Goal: Task Accomplishment & Management: Manage account settings

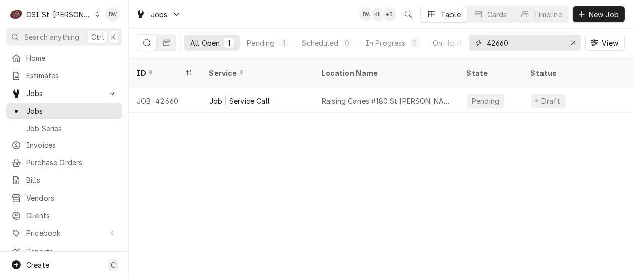
drag, startPoint x: 514, startPoint y: 47, endPoint x: 479, endPoint y: 42, distance: 35.0
click at [479, 42] on div "42660" at bounding box center [525, 43] width 113 height 16
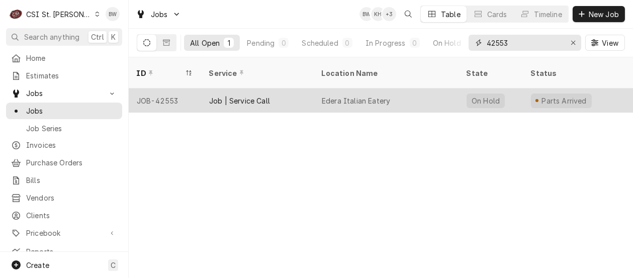
type input "42553"
click at [180, 89] on div "JOB-42553" at bounding box center [165, 100] width 72 height 24
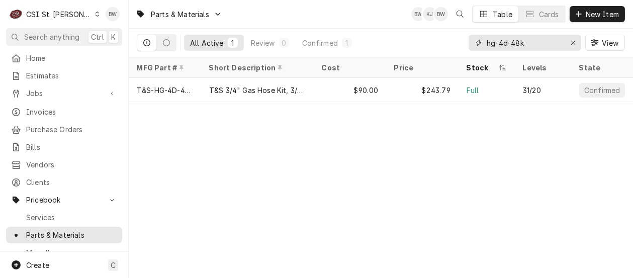
drag, startPoint x: 530, startPoint y: 43, endPoint x: 454, endPoint y: 39, distance: 75.5
click at [454, 39] on div "All Active 1 Review 0 Confirmed 1 hg-4d-48k View" at bounding box center [381, 43] width 488 height 28
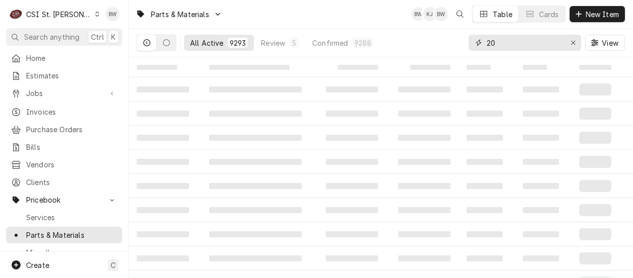
type input "2"
type input "1"
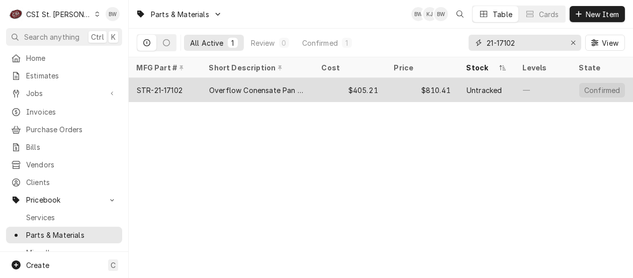
type input "21-17102"
click at [176, 90] on div "STR-21-17102" at bounding box center [160, 90] width 46 height 11
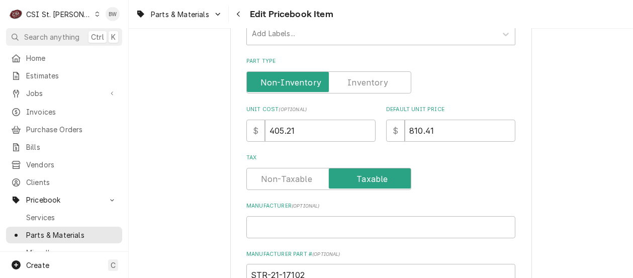
scroll to position [302, 0]
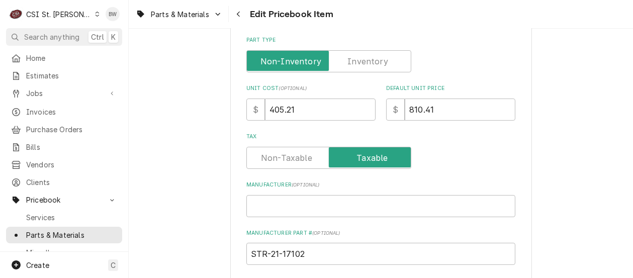
click at [220, 130] on div "Use the fields below to edit this PriceBook item. Note that changes made here w…" at bounding box center [381, 239] width 504 height 1002
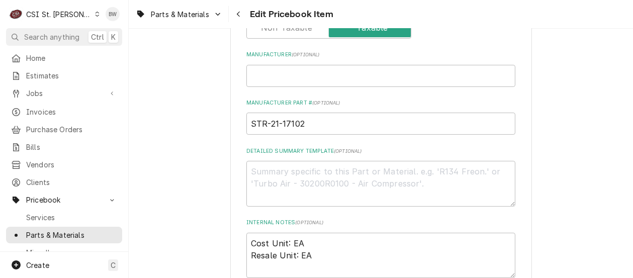
scroll to position [452, 0]
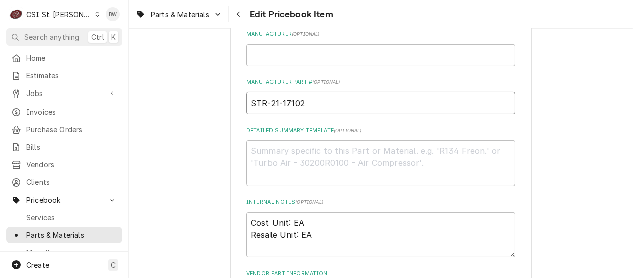
drag, startPoint x: 310, startPoint y: 104, endPoint x: 246, endPoint y: 106, distance: 63.4
click at [246, 106] on input "STR-21-17102" at bounding box center [380, 103] width 269 height 22
drag, startPoint x: 265, startPoint y: 99, endPoint x: 237, endPoint y: 123, distance: 36.8
click at [237, 123] on div "Use the fields below to edit this PriceBook item. Note that changes made here w…" at bounding box center [381, 88] width 302 height 985
drag, startPoint x: 266, startPoint y: 104, endPoint x: 304, endPoint y: 101, distance: 37.8
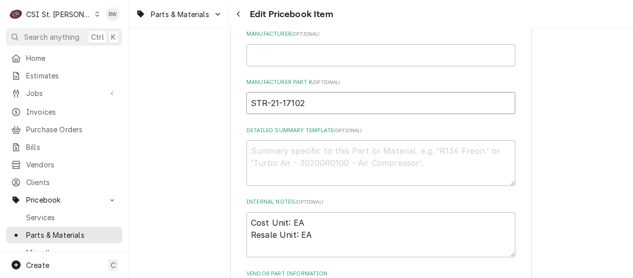
click at [304, 101] on input "STR-21-17102" at bounding box center [380, 103] width 269 height 22
click at [207, 123] on div "Use the fields below to edit this PriceBook item. Note that changes made here w…" at bounding box center [381, 88] width 504 height 1002
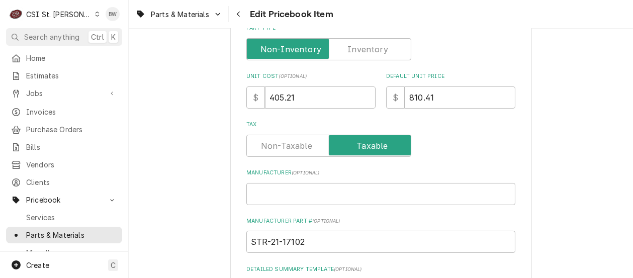
scroll to position [251, 0]
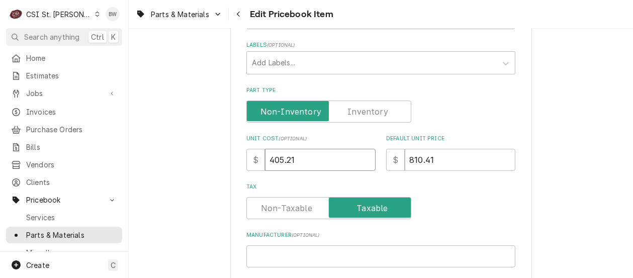
drag, startPoint x: 305, startPoint y: 156, endPoint x: 226, endPoint y: 158, distance: 78.9
type textarea "x"
type input "5"
type textarea "x"
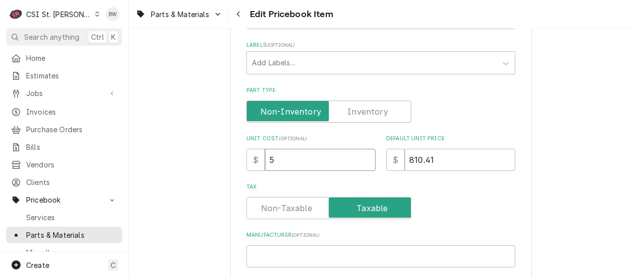
type input "58"
type textarea "x"
type input "587"
type textarea "x"
type input "587.6"
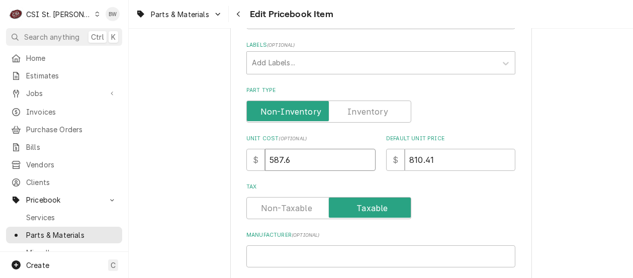
type textarea "x"
type input "587.69"
drag, startPoint x: 438, startPoint y: 155, endPoint x: 384, endPoint y: 157, distance: 54.3
click at [386, 157] on div "$ 810.41" at bounding box center [450, 160] width 129 height 22
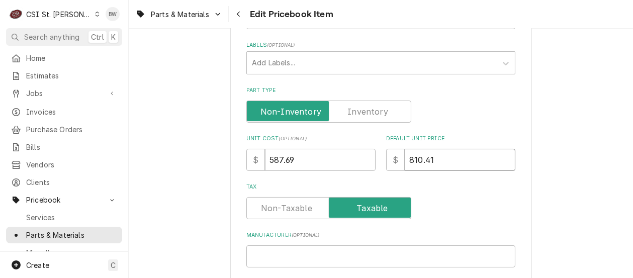
type textarea "x"
type input "1"
type textarea "x"
type input "11"
type textarea "x"
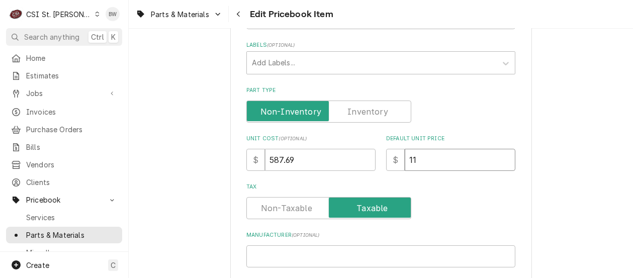
type input "117"
type textarea "x"
type input "1175"
type textarea "x"
type input "1175.3"
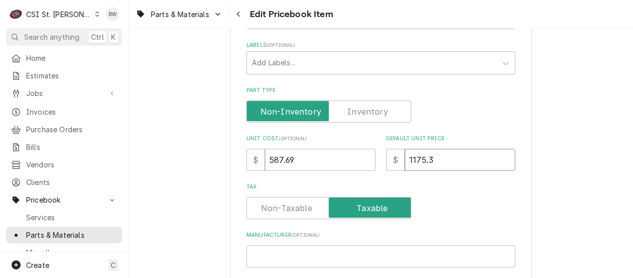
type textarea "x"
type input "1175.38"
click at [435, 184] on label "Tax" at bounding box center [380, 187] width 269 height 8
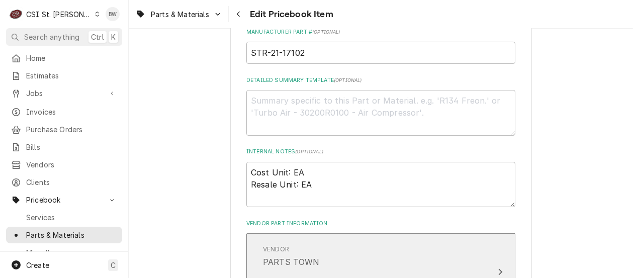
scroll to position [452, 0]
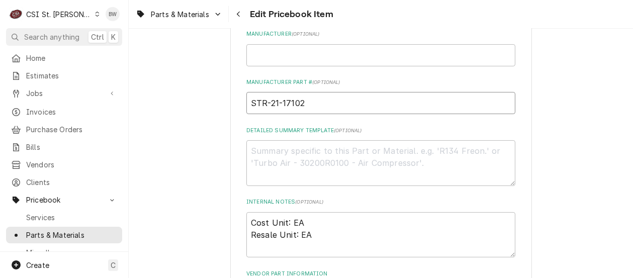
drag, startPoint x: 311, startPoint y: 106, endPoint x: 223, endPoint y: 110, distance: 88.6
click at [216, 110] on div "Use the fields below to edit this PriceBook item. Note that changes made here w…" at bounding box center [381, 88] width 504 height 1002
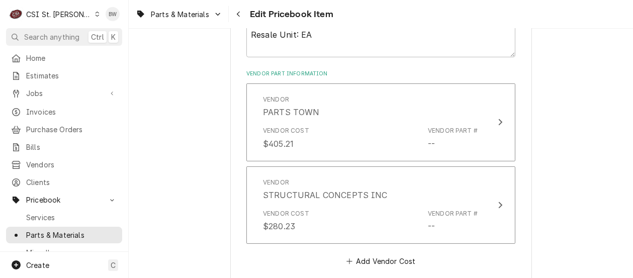
scroll to position [654, 0]
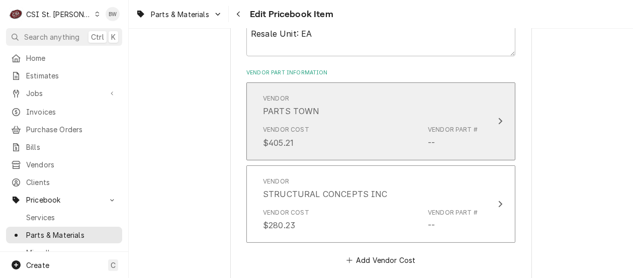
click at [328, 138] on div "Vendor Cost $405.21 Vendor Part # --" at bounding box center [370, 136] width 215 height 31
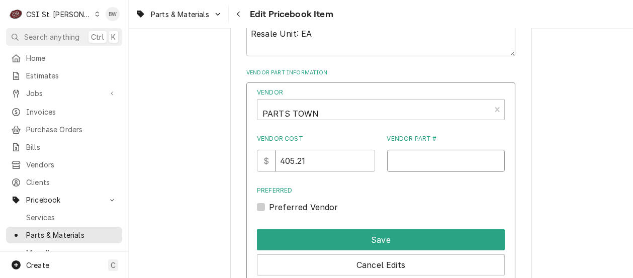
click at [392, 158] on input "Vendor Part #" at bounding box center [446, 161] width 118 height 22
paste input "STR-21-17102"
type input "STR-21-17102"
drag, startPoint x: 330, startPoint y: 159, endPoint x: 253, endPoint y: 160, distance: 77.4
click at [253, 160] on div "Vendor PARTS TOWN Vendor Cost $ 405.21 Vendor Part # STR-21-17102 Preferred Pre…" at bounding box center [380, 194] width 269 height 224
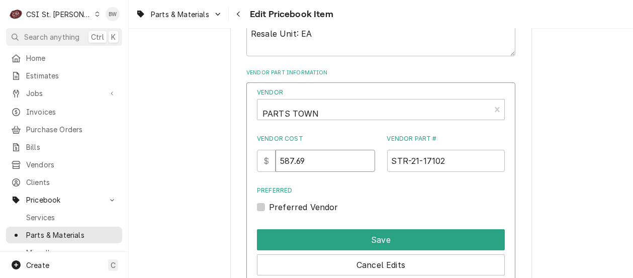
type input "587.69"
click at [341, 181] on div "Vendor PARTS TOWN Vendor Cost $ 587.69 Vendor Part # STR-21-17102 Preferred Pre…" at bounding box center [381, 150] width 248 height 125
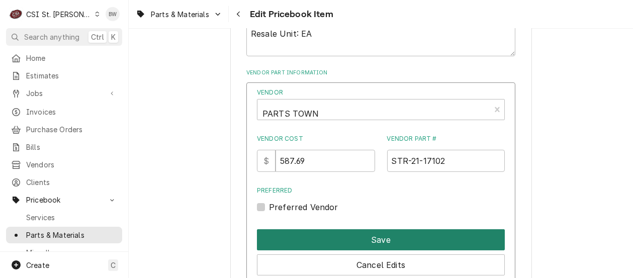
click at [363, 232] on button "Save" at bounding box center [381, 239] width 248 height 21
type textarea "x"
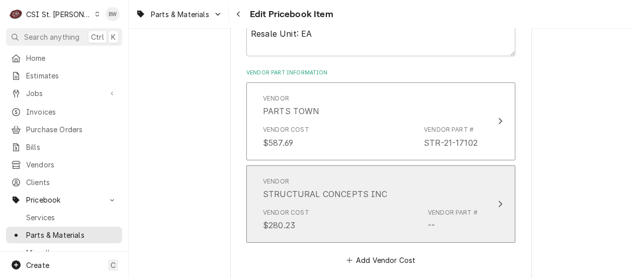
click at [359, 202] on div "Vendor STRUCTURAL CONCEPTS INC" at bounding box center [370, 188] width 215 height 31
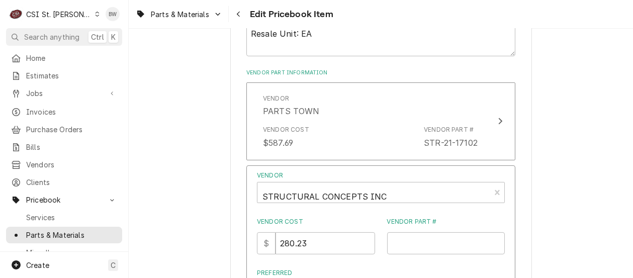
scroll to position [704, 0]
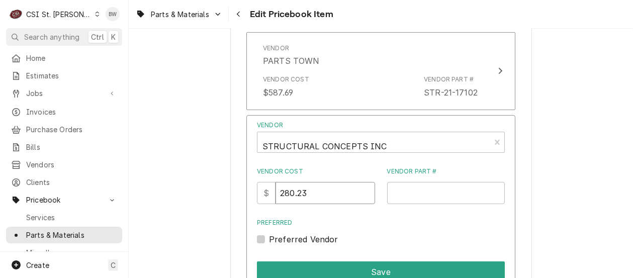
drag, startPoint x: 324, startPoint y: 193, endPoint x: 286, endPoint y: 192, distance: 38.2
click at [286, 192] on input "280.23" at bounding box center [324, 193] width 99 height 22
type input "587.69"
click at [391, 191] on input "Vendor Part #" at bounding box center [446, 193] width 118 height 22
paste input "STR-21-17102"
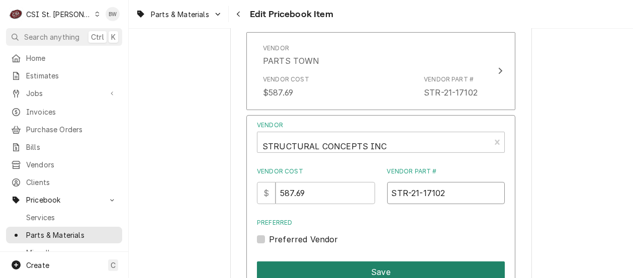
type input "STR-21-17102"
click at [373, 265] on button "Save" at bounding box center [381, 271] width 248 height 21
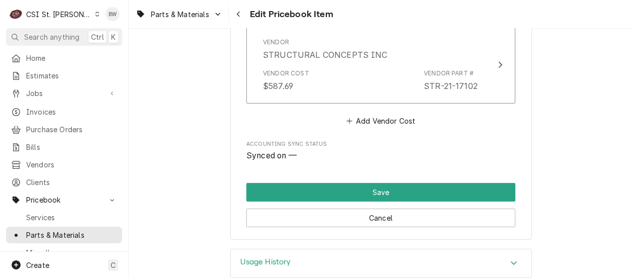
scroll to position [810, 0]
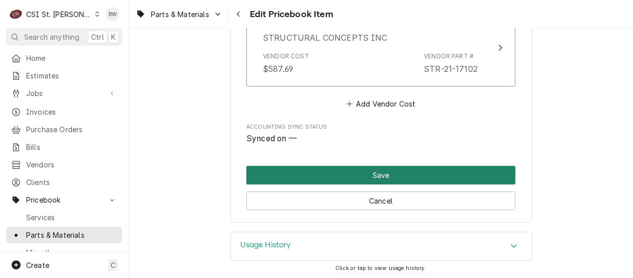
click at [371, 172] on button "Save" at bounding box center [380, 175] width 269 height 19
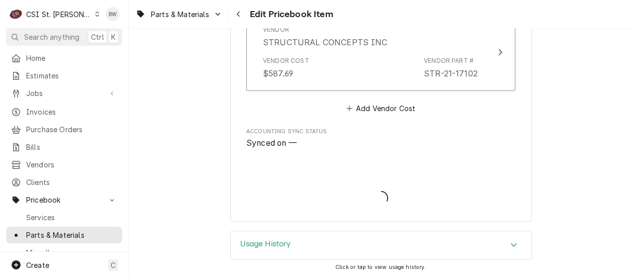
scroll to position [804, 0]
type textarea "x"
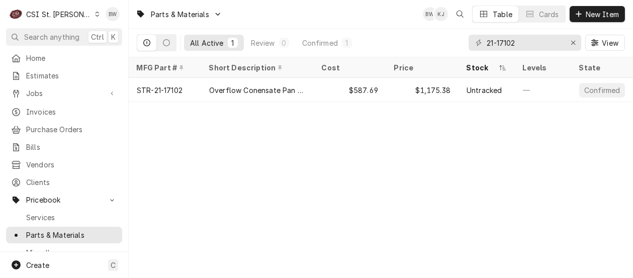
drag, startPoint x: 252, startPoint y: 169, endPoint x: 241, endPoint y: 170, distance: 11.2
click at [244, 170] on div "Parts & Materials BW KJ Table Cards New Item All Active 1 Review 0 Confirmed 1 …" at bounding box center [381, 139] width 504 height 278
click at [255, 162] on div "Parts & Materials BW KJ Table Cards New Item All Active 1 Review 0 Confirmed 1 …" at bounding box center [381, 139] width 504 height 278
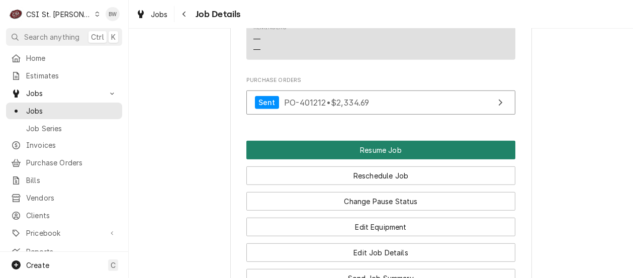
scroll to position [1307, 0]
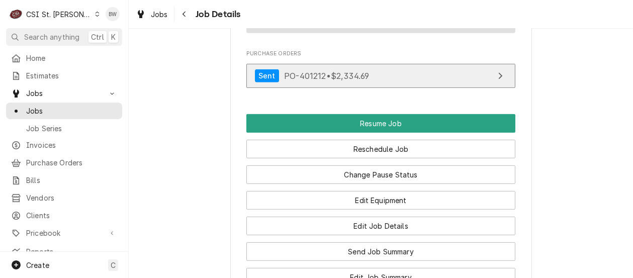
click at [296, 70] on span "PO-401212 • $2,334.69" at bounding box center [326, 75] width 85 height 10
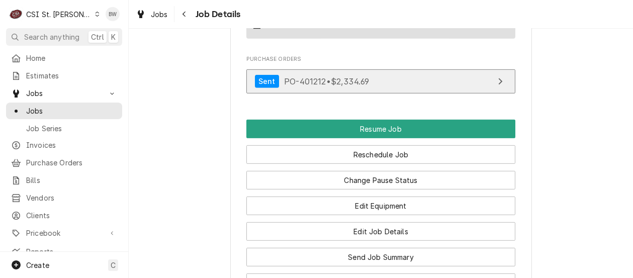
scroll to position [1566, 0]
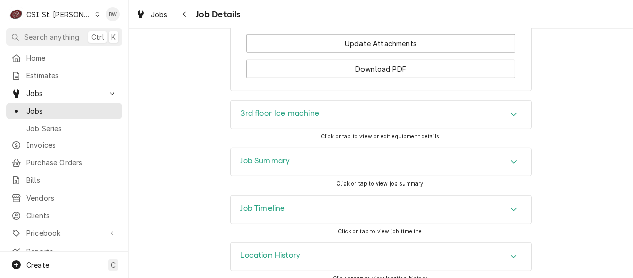
click at [255, 156] on h3 "Job Summary" at bounding box center [265, 161] width 49 height 10
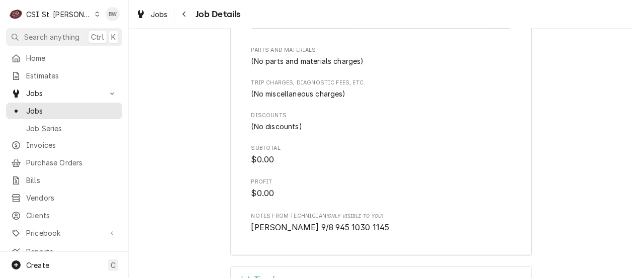
scroll to position [2648, 0]
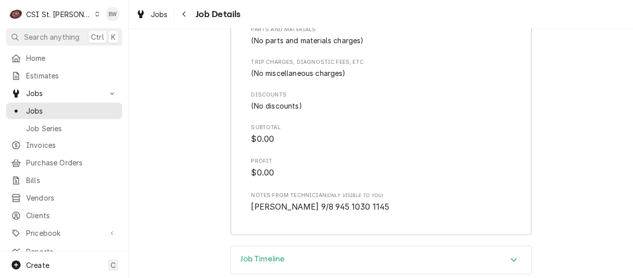
click at [244, 254] on h3 "Job Timeline" at bounding box center [263, 259] width 44 height 10
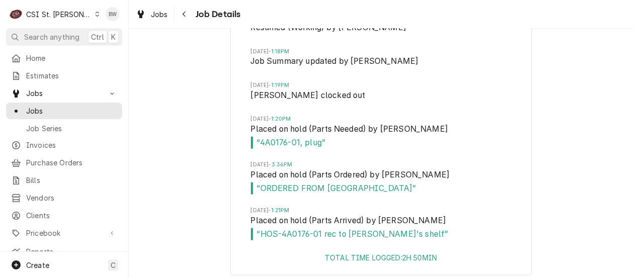
scroll to position [3000, 0]
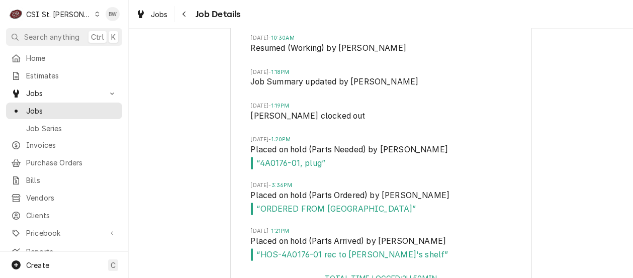
click at [199, 198] on div "Job Timeline Mon, Sep 8, 2025 - 9:28AM Created by Alexandria Wilp Mon, Sep 8, 2…" at bounding box center [381, 100] width 504 height 413
drag, startPoint x: 295, startPoint y: 154, endPoint x: 257, endPoint y: 158, distance: 38.4
click at [257, 158] on li "Mon, Sep 8, 2025 - 1:20PM Placed on hold (Parts Needed) by Ryan Potts “ 4A0176-…" at bounding box center [381, 159] width 260 height 46
drag, startPoint x: 257, startPoint y: 158, endPoint x: 270, endPoint y: 153, distance: 14.3
copy span "4A0176-01"
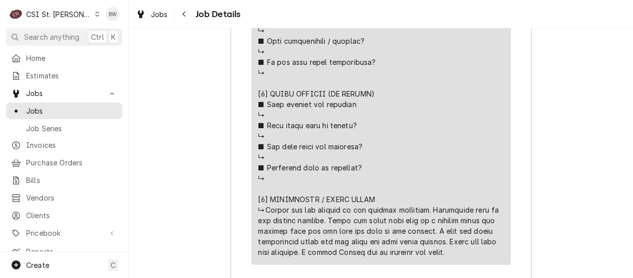
scroll to position [2146, 0]
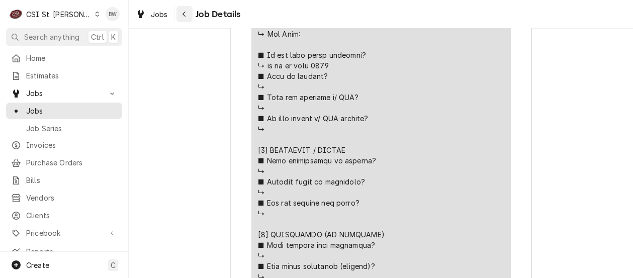
click at [185, 12] on icon "Navigate back" at bounding box center [184, 14] width 5 height 7
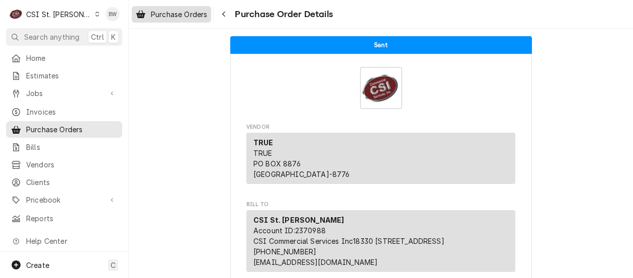
click at [189, 13] on span "Purchase Orders" at bounding box center [179, 14] width 56 height 11
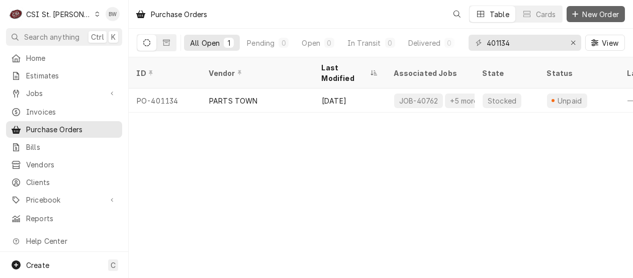
click at [590, 15] on span "New Order" at bounding box center [601, 14] width 40 height 11
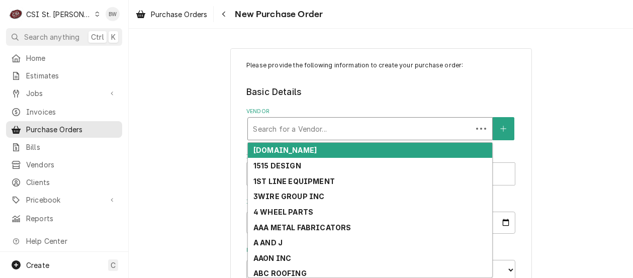
click at [262, 125] on div "Vendor" at bounding box center [360, 129] width 214 height 18
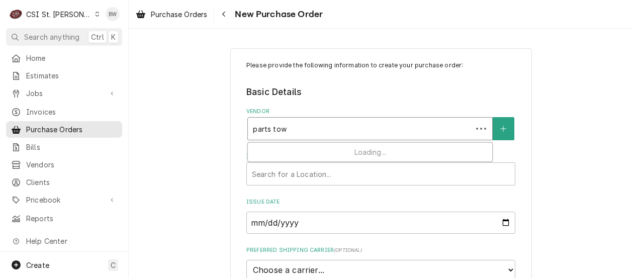
type input "parts town"
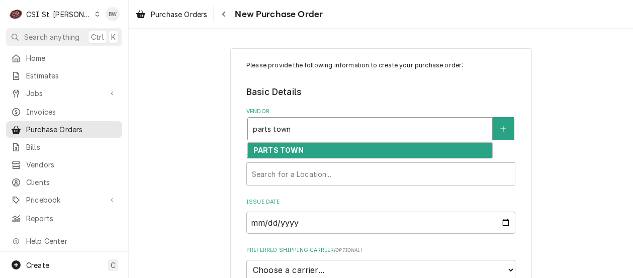
click at [290, 152] on strong "PARTS TOWN" at bounding box center [278, 150] width 51 height 9
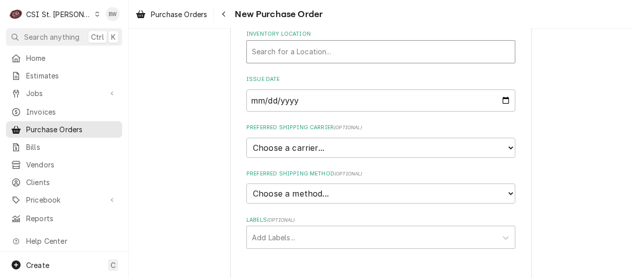
scroll to position [185, 0]
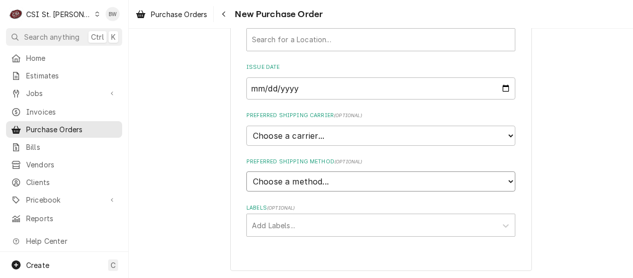
click at [277, 187] on select "Choose a method... Ground Next Day Early AM Next Day Air 2 Day Air Other" at bounding box center [380, 181] width 269 height 20
select select "1"
click at [246, 171] on select "Choose a method... Ground Next Day Early AM Next Day Air 2 Day Air Other" at bounding box center [380, 181] width 269 height 20
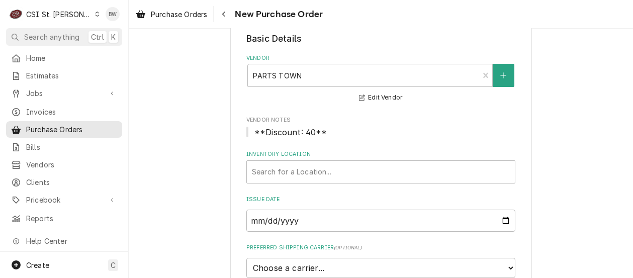
scroll to position [35, 0]
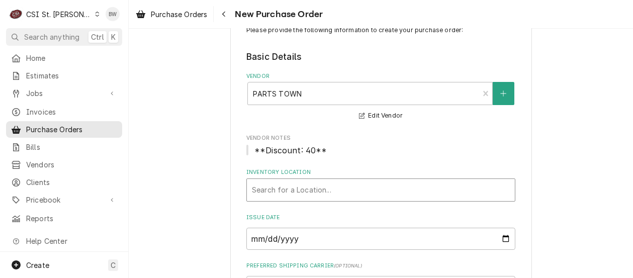
click at [281, 193] on div "Inventory Location" at bounding box center [381, 190] width 258 height 18
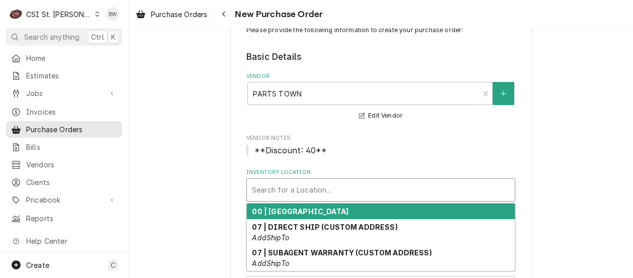
click at [286, 209] on strong "00 | STL WAREHOUSE" at bounding box center [300, 211] width 97 height 9
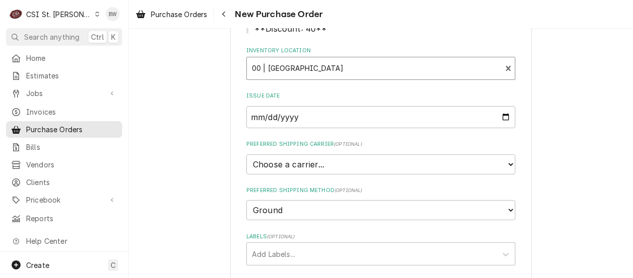
scroll to position [286, 0]
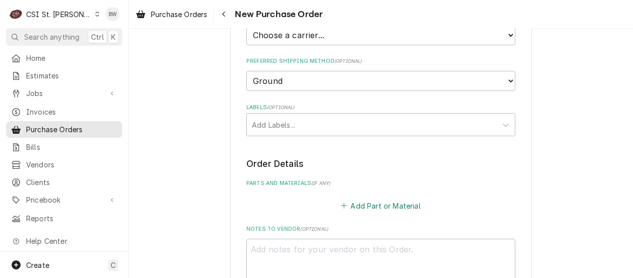
click at [360, 208] on button "Add Part or Material" at bounding box center [380, 206] width 83 height 14
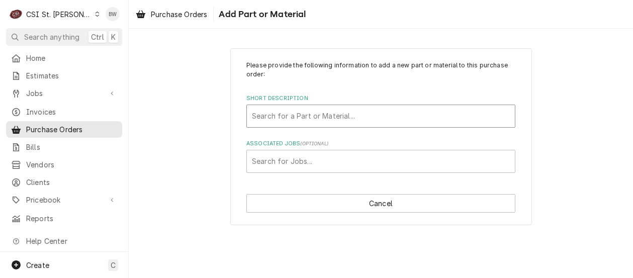
click at [291, 114] on div "Short Description" at bounding box center [381, 116] width 258 height 18
drag, startPoint x: 290, startPoint y: 114, endPoint x: 265, endPoint y: 112, distance: 24.7
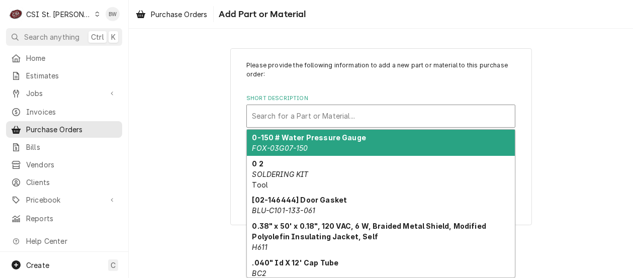
drag, startPoint x: 265, startPoint y: 112, endPoint x: 252, endPoint y: 117, distance: 13.4
click at [252, 117] on input "Short Description" at bounding box center [253, 116] width 2 height 16
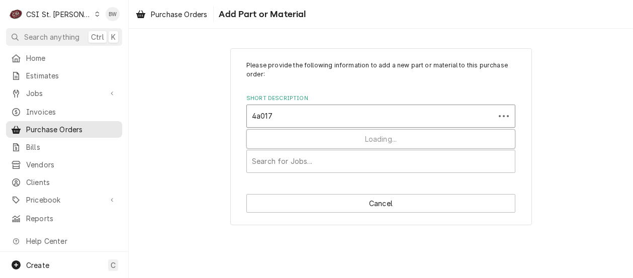
type input "4a0176"
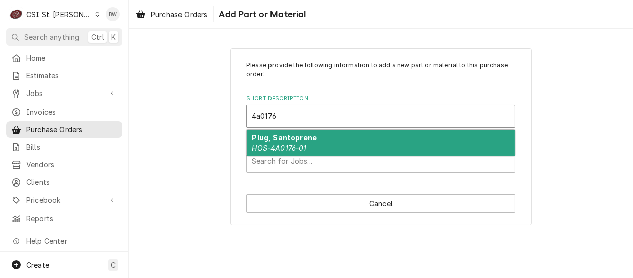
click at [285, 134] on strong "Plug, Santoprene" at bounding box center [284, 137] width 65 height 9
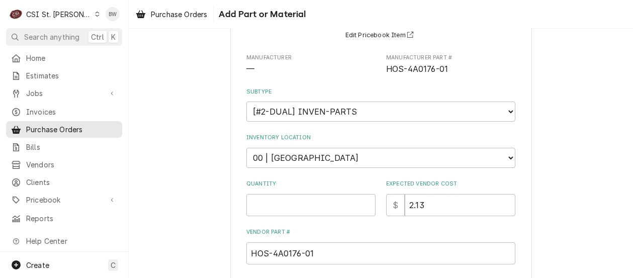
scroll to position [151, 0]
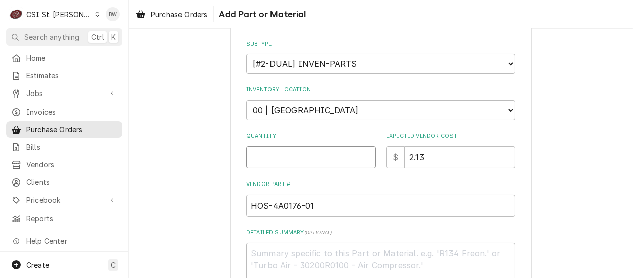
click at [280, 150] on input "Quantity" at bounding box center [310, 157] width 129 height 22
type textarea "x"
type input "3"
click at [309, 137] on label "Quantity" at bounding box center [310, 136] width 129 height 8
click at [309, 146] on input "3" at bounding box center [310, 157] width 129 height 22
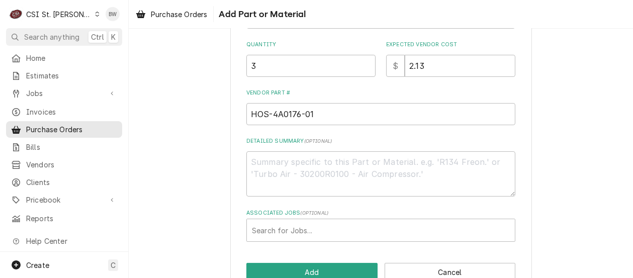
scroll to position [251, 0]
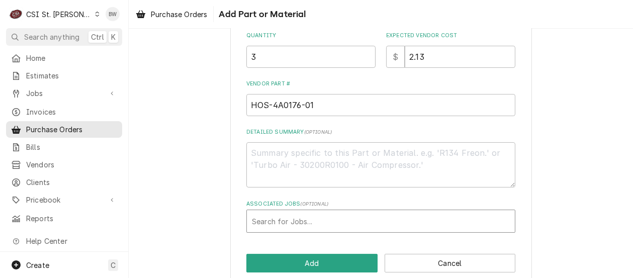
click at [280, 216] on div "Associated Jobs" at bounding box center [381, 221] width 258 height 18
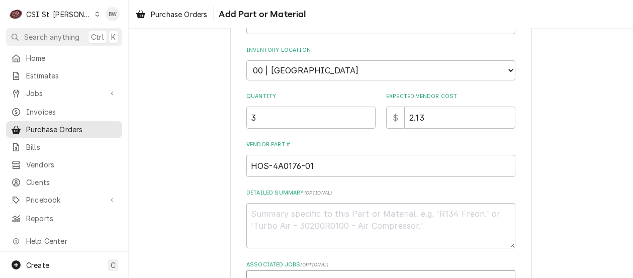
scroll to position [151, 0]
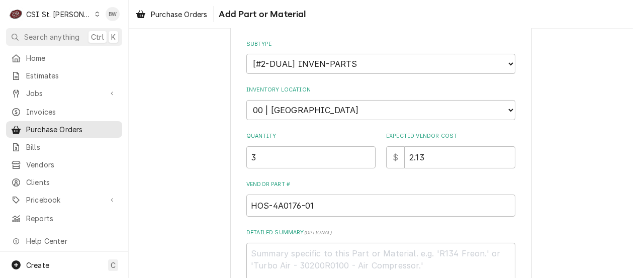
type input "42553"
click at [300, 111] on select "Choose a location... 00 | STL WAREHOUSE 01 | CHUCK WAMBOLDT V#93 01 | COURTNEY …" at bounding box center [380, 110] width 269 height 20
select select "1452"
click at [246, 100] on select "Choose a location... 00 | STL WAREHOUSE 01 | CHUCK WAMBOLDT V#93 01 | COURTNEY …" at bounding box center [380, 110] width 269 height 20
type textarea "x"
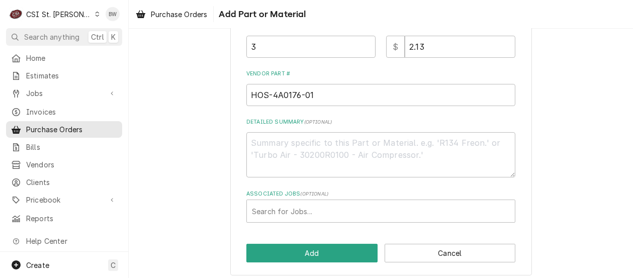
scroll to position [266, 0]
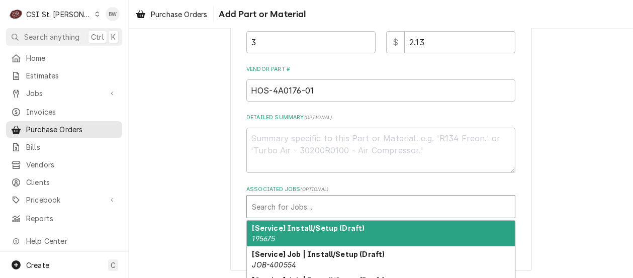
click at [273, 201] on div "Associated Jobs" at bounding box center [381, 207] width 258 height 18
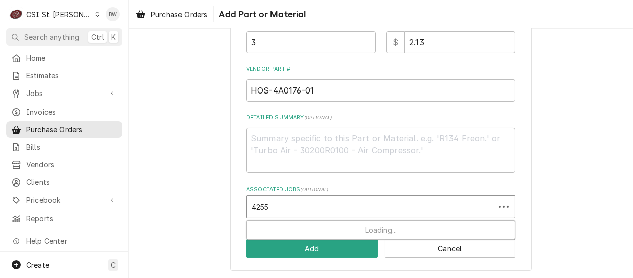
type input "42553"
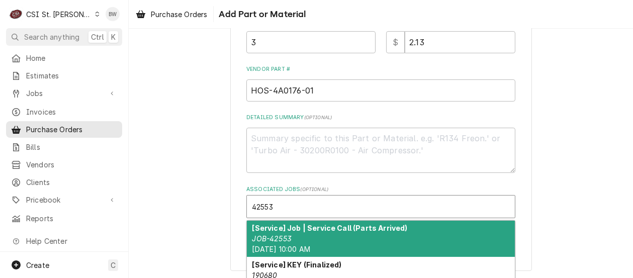
click at [285, 230] on strong "[Service] Job | Service Call (Parts Arrived)" at bounding box center [329, 228] width 155 height 9
type textarea "x"
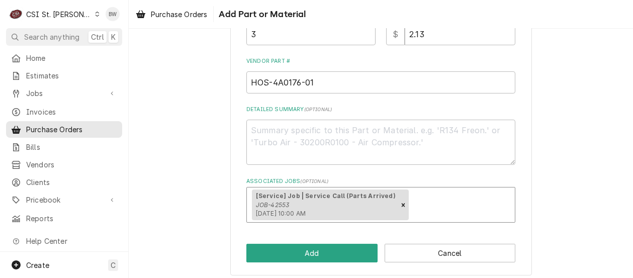
scroll to position [278, 0]
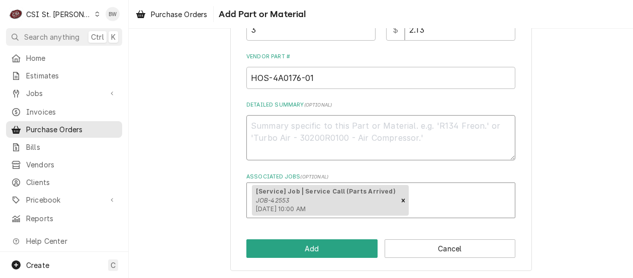
click at [281, 132] on textarea "Detailed Summary ( optional )" at bounding box center [380, 137] width 269 height 45
type textarea "x"
type textarea "o"
type textarea "x"
type textarea "or"
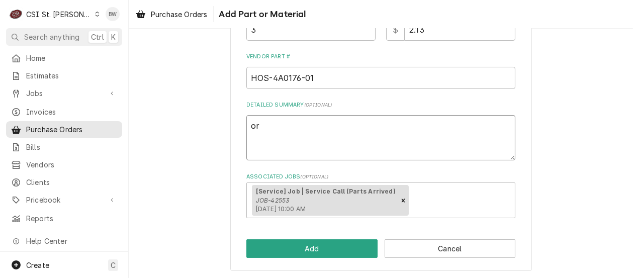
type textarea "x"
type textarea "ord"
type textarea "x"
type textarea "ord"
type textarea "x"
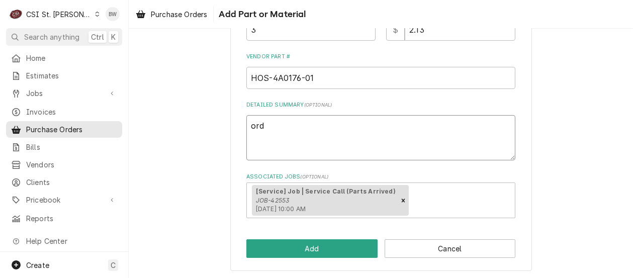
type textarea "ord 1"
type textarea "x"
type textarea "ord 1"
type textarea "x"
type textarea "ord 1 n"
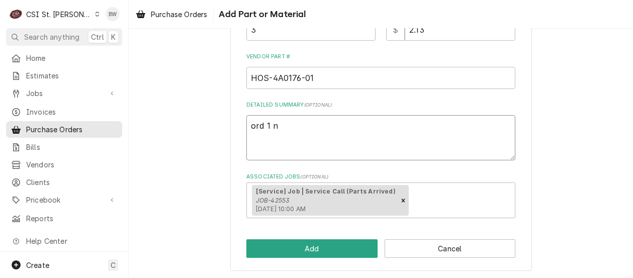
type textarea "x"
type textarea "ord 1 nn"
type textarea "x"
type textarea "ord 1 n"
type textarea "x"
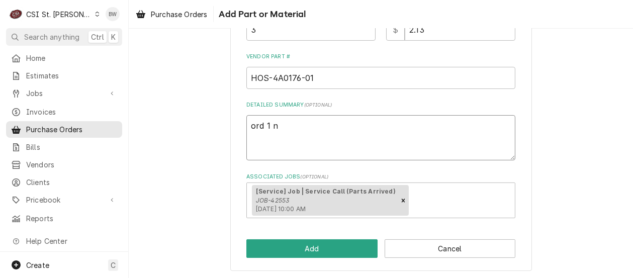
type textarea "ord 1 ne"
type textarea "x"
type textarea "ord 1 nee"
type textarea "x"
type textarea "ord 1 need"
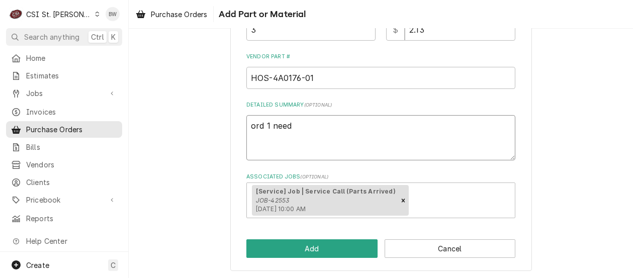
type textarea "x"
type textarea "ord 1 needs"
type textarea "x"
type textarea "ord 1 needss"
type textarea "x"
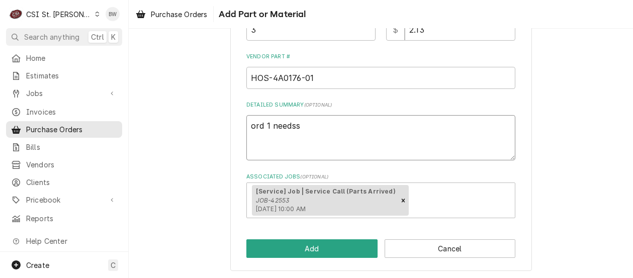
type textarea "ord 1 needss"
type textarea "x"
type textarea "ord 1 needss 4"
type textarea "x"
type textarea "ord 1 needss 4"
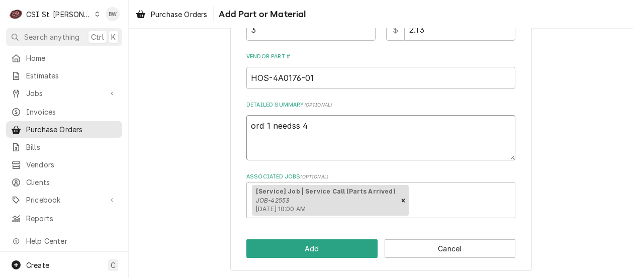
type textarea "x"
type textarea "ord 1 needss 4 t"
type textarea "x"
type textarea "ord 1 needss 4 to"
type textarea "x"
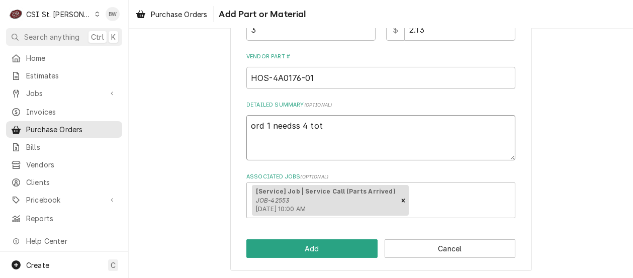
type textarea "ord 1 needss 4 tota"
type textarea "x"
type textarea "ord 1 needss 4 total"
type textarea "x"
type textarea "ord 1 needss 4 total"
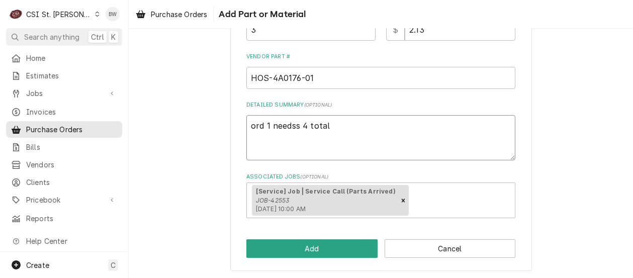
type textarea "x"
type textarea "ord 1 needss 4 total o"
type textarea "x"
type textarea "ord 1 needss 4 total or"
type textarea "x"
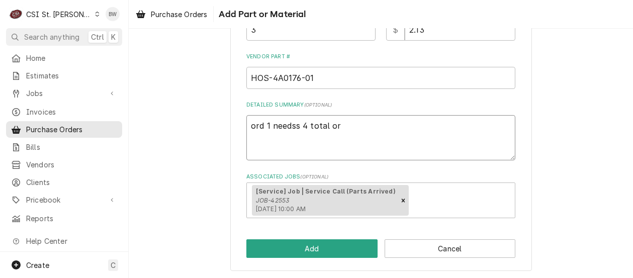
type textarea "ord 1 needss 4 total ord"
type textarea "x"
type textarea "ord 1 needss 4 total orde"
type textarea "x"
type textarea "ord 1 needss 4 total order"
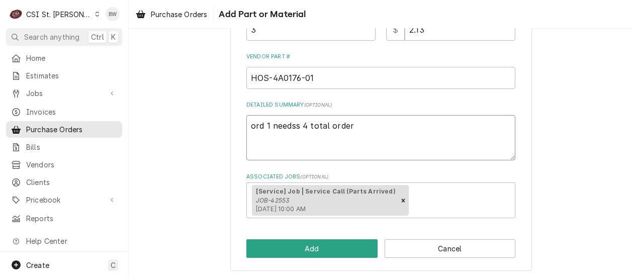
type textarea "x"
type textarea "ord 1 needss 4 total order"
type textarea "x"
type textarea "ord 1 needss 4 total order 3"
type textarea "x"
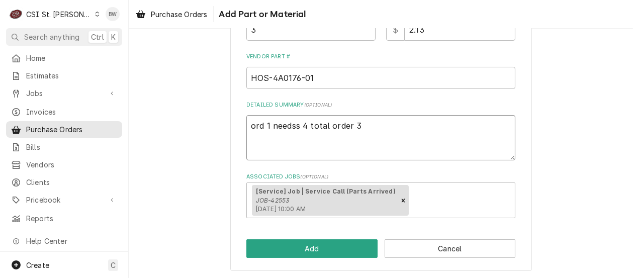
type textarea "ord 1 needss 4 total order 3"
type textarea "x"
type textarea "ord 1 needss 4 total order 3 a"
type textarea "x"
type textarea "ord 1 needss 4 total order 3 ad"
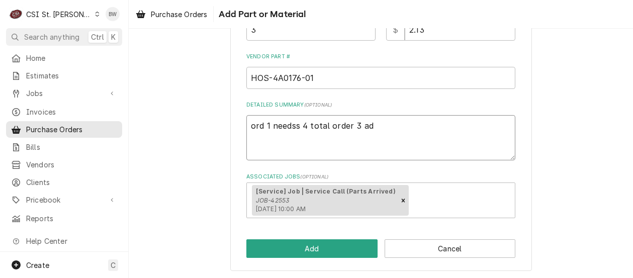
type textarea "x"
type textarea "ord 1 needss 4 total order 3 add"
type textarea "x"
type textarea "ord 1 needss 4 total order 3 addi"
type textarea "x"
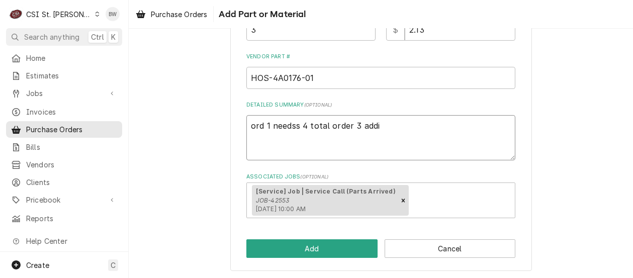
type textarea "ord 1 needss 4 total order 3 addit"
type textarea "x"
type textarea "ord 1 needss 4 total order 3 additi"
type textarea "x"
type textarea "ord 1 needss 4 total order 3 additio"
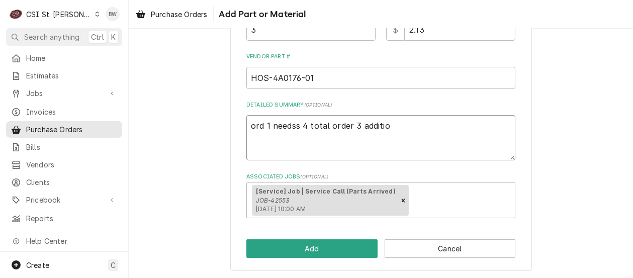
type textarea "x"
type textarea "ord 1 needss 4 total order 3 addition"
type textarea "x"
type textarea "ord 1 needss 4 total order 3 additional"
type textarea "x"
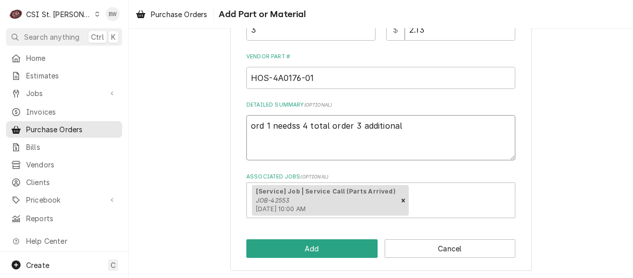
type textarea "ord 1 needs 4 total order 3 additional"
click at [320, 124] on textarea "ord 1 needs 4 total order 3 additional" at bounding box center [380, 137] width 269 height 45
type textarea "x"
type textarea "ord 1 needs 4 totalorder 3 additional"
type textarea "x"
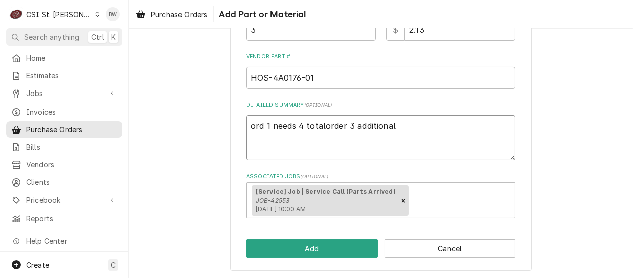
type textarea "ord 1 needs 4 total,order 3 additional"
type textarea "x"
click at [401, 124] on textarea "ord 1 needs 4 total, order 3 additional" at bounding box center [380, 137] width 269 height 45
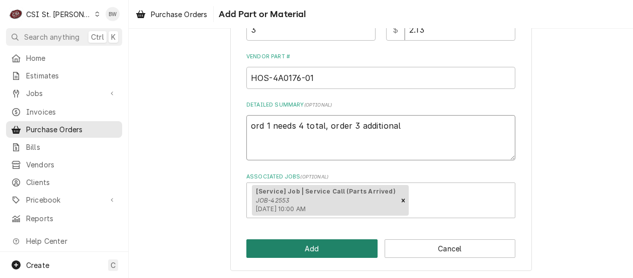
type textarea "ord 1 needs 4 total, order 3 additional"
click at [307, 247] on button "Add" at bounding box center [311, 248] width 131 height 19
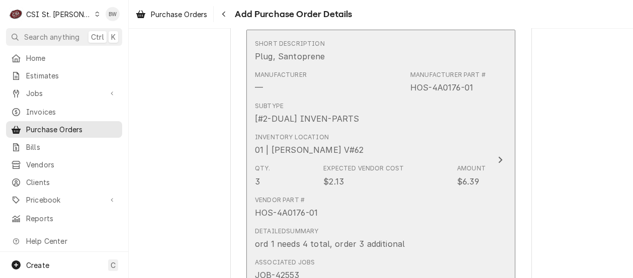
scroll to position [437, 0]
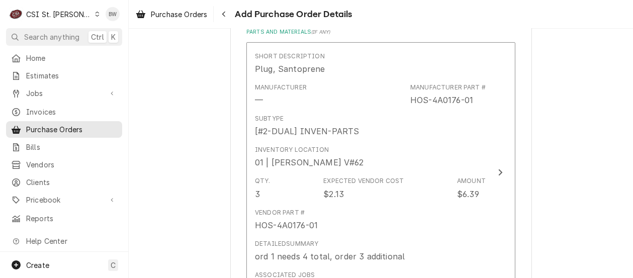
click at [205, 130] on div "Please provide the following information to create your purchase order: Basic D…" at bounding box center [381, 93] width 504 height 983
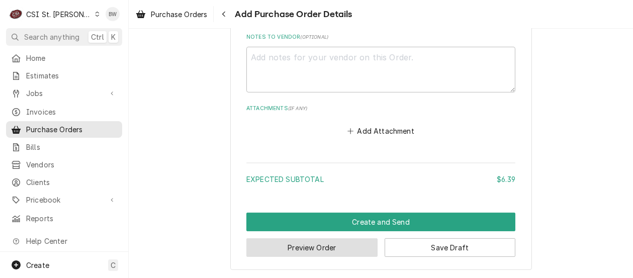
click at [302, 243] on button "Preview Order" at bounding box center [311, 247] width 131 height 19
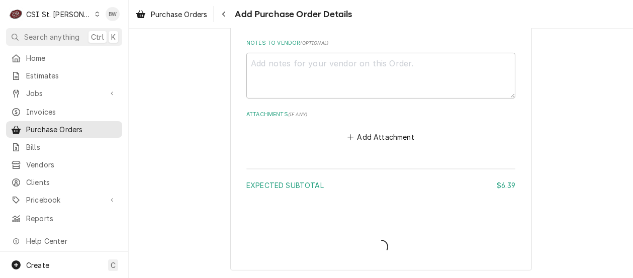
type textarea "x"
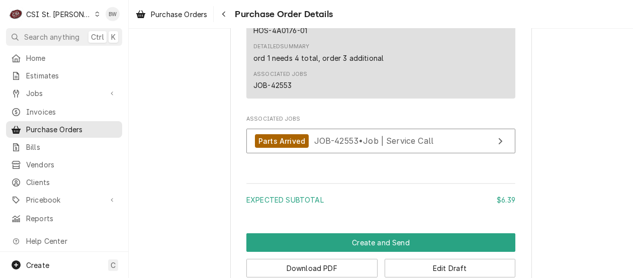
scroll to position [787, 0]
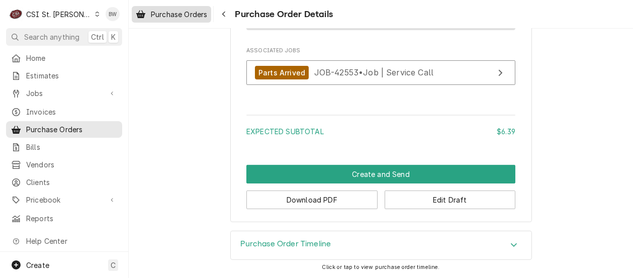
click at [184, 16] on span "Purchase Orders" at bounding box center [179, 14] width 56 height 11
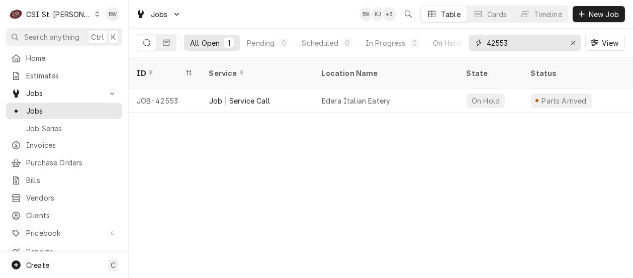
drag, startPoint x: 521, startPoint y: 43, endPoint x: 497, endPoint y: 43, distance: 24.1
click at [497, 43] on input "42553" at bounding box center [524, 43] width 75 height 16
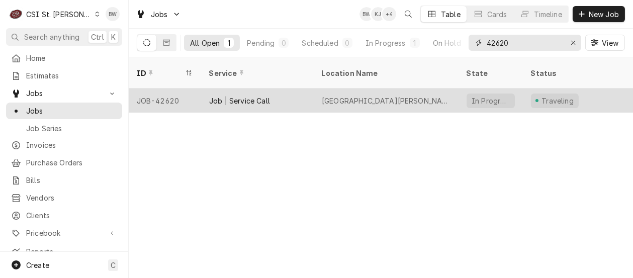
type input "42620"
click at [170, 88] on div "JOB-42620" at bounding box center [165, 100] width 72 height 24
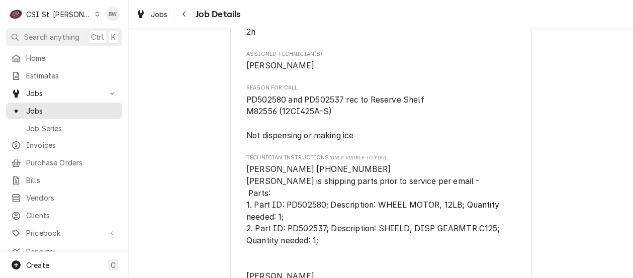
scroll to position [553, 0]
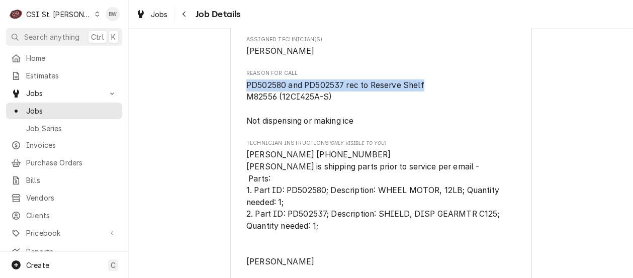
drag, startPoint x: 419, startPoint y: 96, endPoint x: 241, endPoint y: 99, distance: 177.5
click at [241, 99] on div "[PERSON_NAME] LLC [GEOGRAPHIC_DATA][PERSON_NAME] / [STREET_ADDRESS] Open in Map…" at bounding box center [381, 224] width 302 height 1426
drag, startPoint x: 241, startPoint y: 99, endPoint x: 287, endPoint y: 98, distance: 45.7
copy span "PD502580 and PD502537 rec to Reserve Shelf"
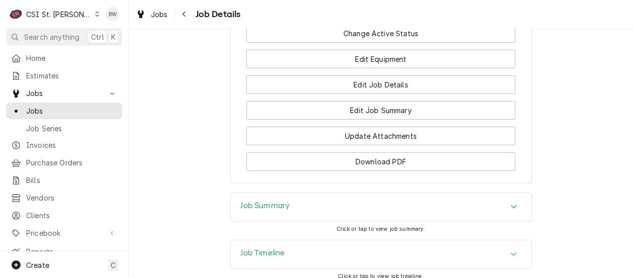
scroll to position [1307, 0]
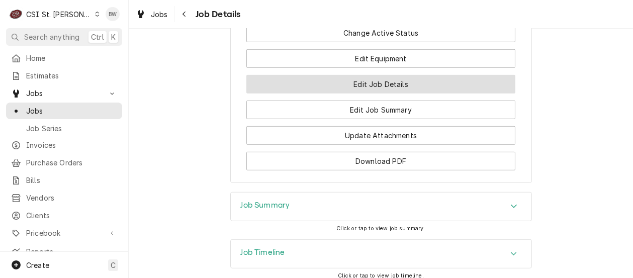
click at [316, 88] on button "Edit Job Details" at bounding box center [380, 84] width 269 height 19
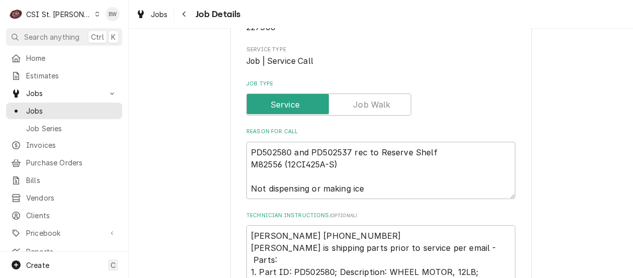
scroll to position [201, 0]
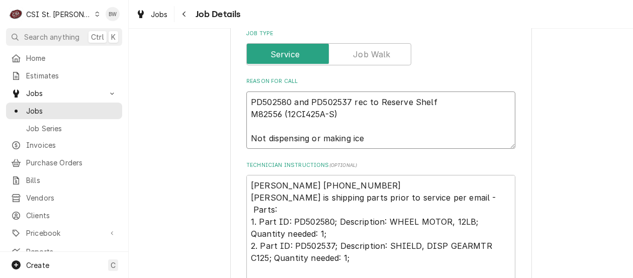
click at [246, 101] on textarea "PD502580 and PD502537 rec to Reserve Shelf M82556 (12CI425A-S) Not dispensing o…" at bounding box center [380, 119] width 269 height 57
type textarea "x"
type textarea "RPD502580 and PD502537 rec to Reserve Shelf M82556 (12CI425A-S) Not dispensing …"
type textarea "x"
type textarea "RyPD502580 and PD502537 rec to Reserve Shelf M82556 (12CI425A-S) Not dispensing…"
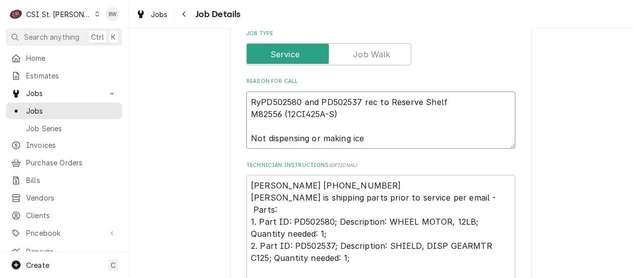
type textarea "x"
type textarea "RyaPD502580 and PD502537 rec to Reserve Shelf M82556 (12CI425A-S) Not dispensin…"
type textarea "x"
type textarea "RyanPD502580 and PD502537 rec to Reserve Shelf M82556 (12CI425A-S) Not dispensi…"
type textarea "x"
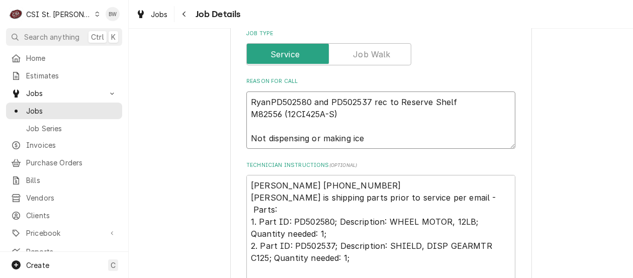
type textarea "Ryan PD502580 and PD502537 rec to Reserve Shelf M82556 (12CI425A-S) Not dispens…"
type textarea "x"
type textarea "Ryan PPD502580 and PD502537 rec to Reserve Shelf M82556 (12CI425A-S) Not dispen…"
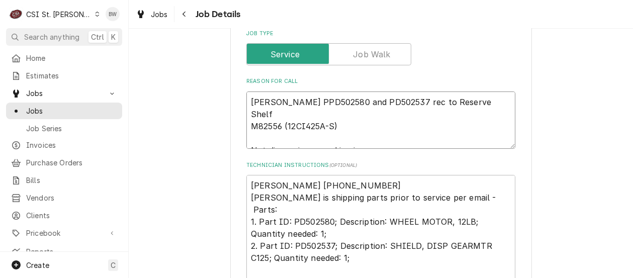
type textarea "x"
type textarea "Ryan P PD502580 and PD502537 rec to Reserve Shelf M82556 (12CI425A-S) Not dispe…"
type textarea "x"
type textarea "Ryan P pPD502580 and PD502537 rec to Reserve Shelf M82556 (12CI425A-S) Not disp…"
type textarea "x"
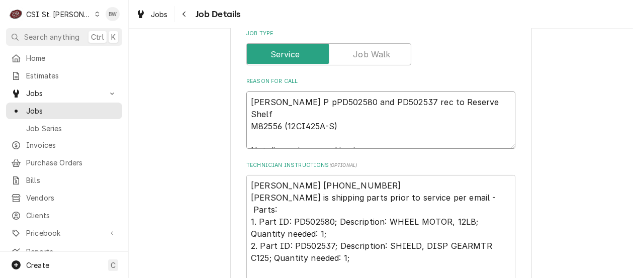
type textarea "Ryan P piPD502580 and PD502537 rec to Reserve Shelf M82556 (12CI425A-S) Not dis…"
type textarea "x"
type textarea "Ryan P pickPD502580 and PD502537 rec to Reserve Shelf M82556 (12CI425A-S) Not d…"
type textarea "x"
type textarea "Ryan P pickePD502580 and PD502537 rec to Reserve Shelf M82556 (12CI425A-S) Not …"
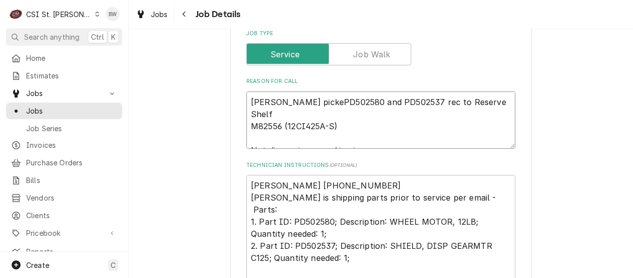
type textarea "x"
type textarea "Ryan P pickedPD502580 and PD502537 rec to Reserve Shelf M82556 (12CI425A-S) Not…"
type textarea "x"
type textarea "Ryan P picked PD502580 and PD502537 rec to Reserve Shelf M82556 (12CI425A-S) No…"
type textarea "x"
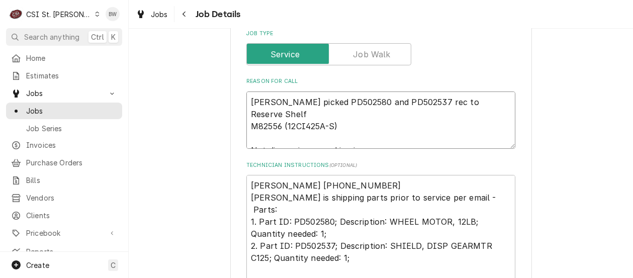
type textarea "Ryan P picked uPD502580 and PD502537 rec to Reserve Shelf M82556 (12CI425A-S) N…"
type textarea "x"
type textarea "Ryan P picked upPD502580 and PD502537 rec to Reserve Shelf M82556 (12CI425A-S) …"
type textarea "x"
type textarea "Ryan P picked up PD502580 and PD502537 rec to Reserve Shelf M82556 (12CI425A-S)…"
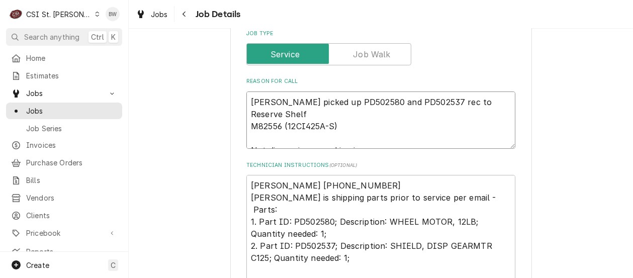
type textarea "x"
type textarea "Ryan P picked up pPD502580 and PD502537 rec to Reserve Shelf M82556 (12CI425A-S…"
type textarea "x"
type textarea "Ryan P picked up paPD502580 and PD502537 rec to Reserve Shelf M82556 (12CI425A-…"
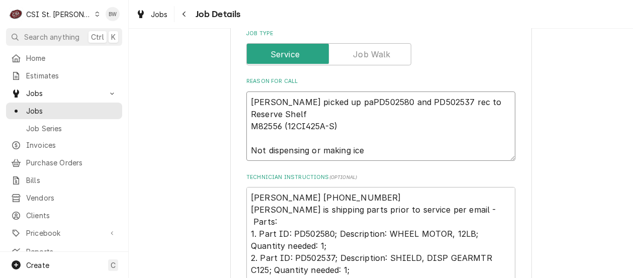
type textarea "x"
type textarea "Ryan P picked up parPD502580 and PD502537 rec to Reserve Shelf M82556 (12CI425A…"
type textarea "x"
type textarea "Ryan P picked up partPD502580 and PD502537 rec to Reserve Shelf M82556 (12CI425…"
type textarea "x"
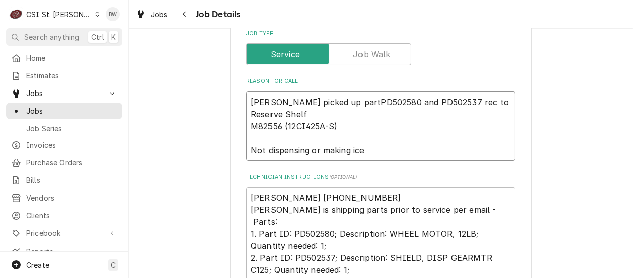
type textarea "Ryan P picked up partsPD502580 and PD502537 rec to Reserve Shelf M82556 (12CI42…"
type textarea "x"
type textarea "Ryan P picked up parts PD502580 and PD502537 rec to Reserve Shelf M82556 (12CI4…"
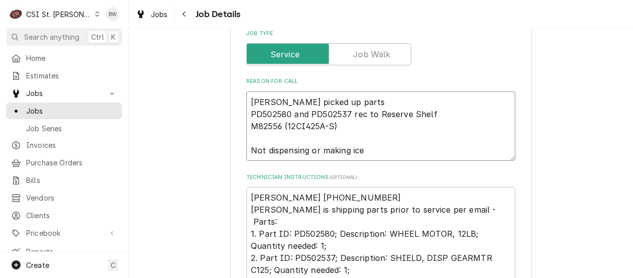
type textarea "x"
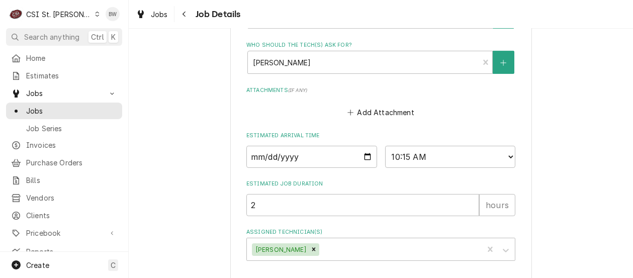
scroll to position [829, 0]
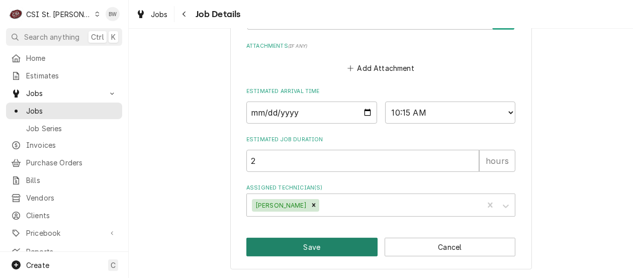
type textarea "Ryan P picked up parts PD502580 and PD502537 rec to Reserve Shelf M82556 (12CI4…"
click at [300, 242] on button "Save" at bounding box center [311, 247] width 131 height 19
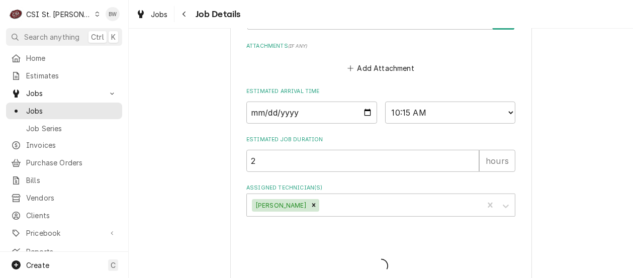
type textarea "x"
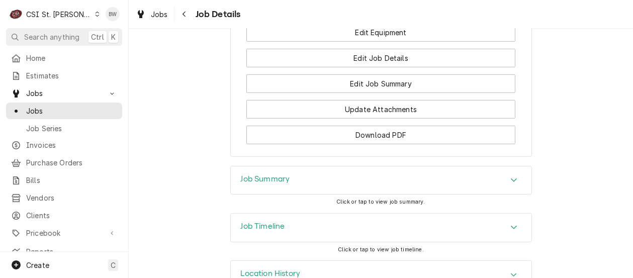
scroll to position [1387, 0]
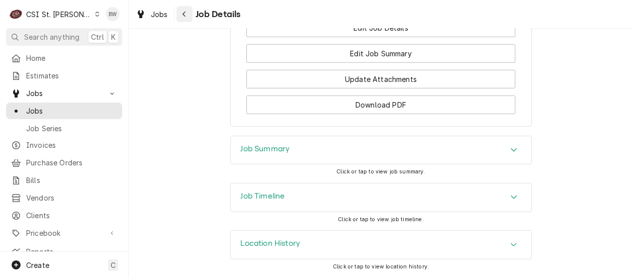
click at [187, 15] on div "Navigate back" at bounding box center [184, 14] width 10 height 10
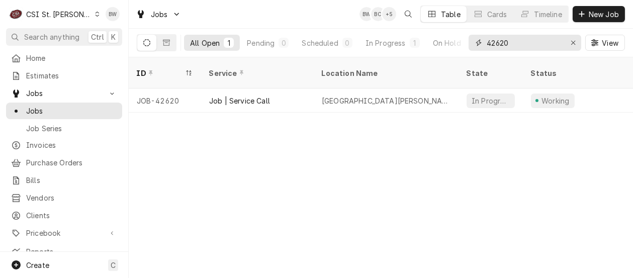
drag, startPoint x: 530, startPoint y: 44, endPoint x: 497, endPoint y: 47, distance: 33.3
click at [497, 47] on input "42620" at bounding box center [524, 43] width 75 height 16
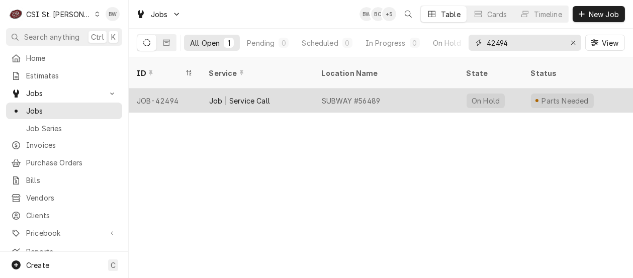
type input "42494"
click at [173, 88] on div "JOB-42494" at bounding box center [165, 100] width 72 height 24
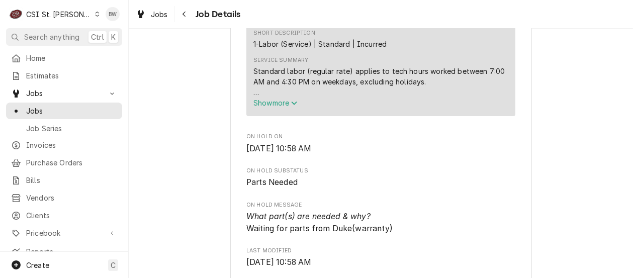
scroll to position [603, 0]
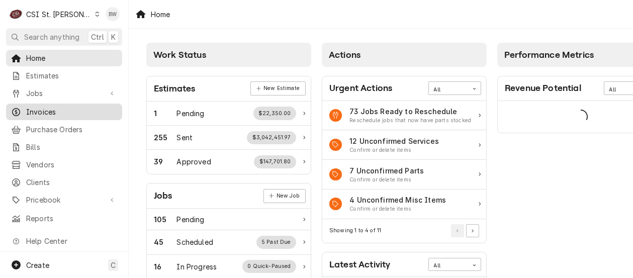
click at [61, 108] on span "Invoices" at bounding box center [71, 112] width 91 height 11
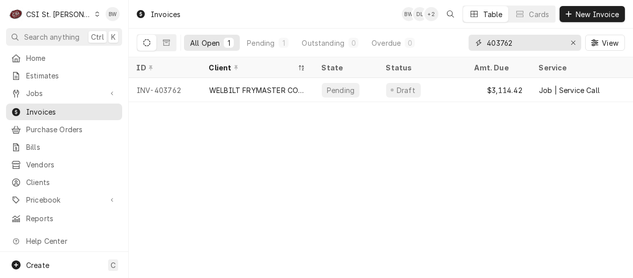
click at [523, 46] on input "403762" at bounding box center [524, 43] width 75 height 16
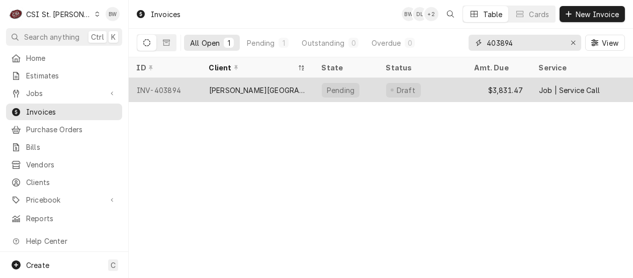
type input "403894"
click at [173, 85] on div "INV-403894" at bounding box center [165, 90] width 72 height 24
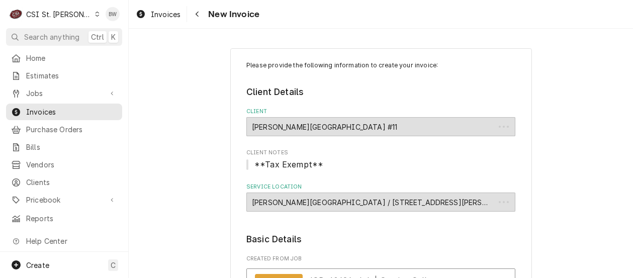
type textarea "x"
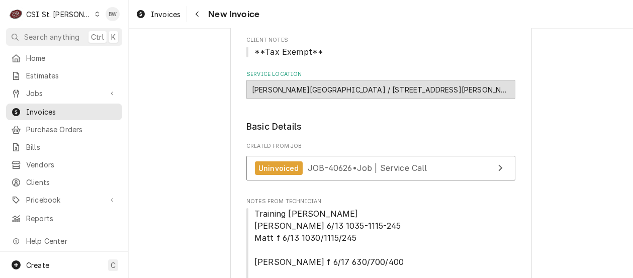
scroll to position [99, 0]
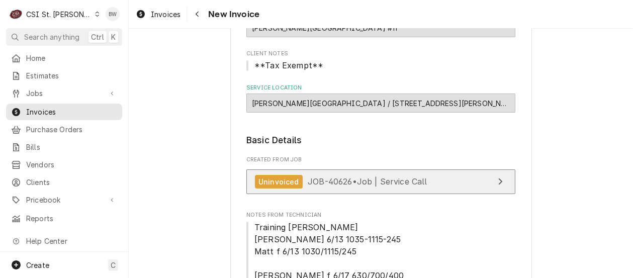
click at [329, 176] on span "JOB-40626 • Job | Service Call" at bounding box center [368, 181] width 120 height 10
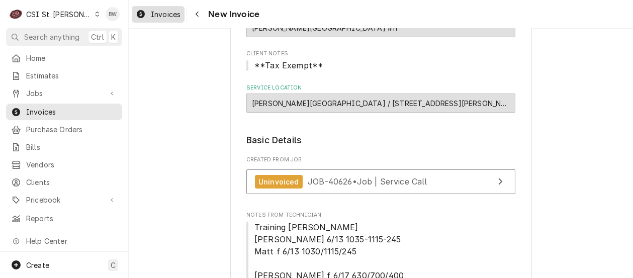
click at [176, 12] on span "Invoices" at bounding box center [166, 14] width 30 height 11
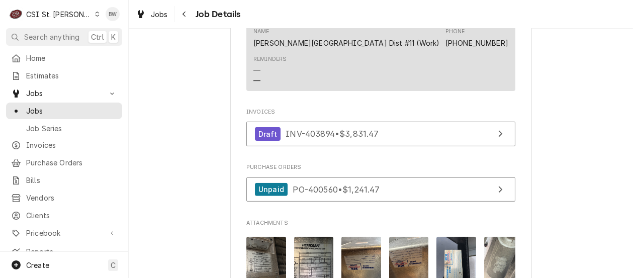
scroll to position [905, 0]
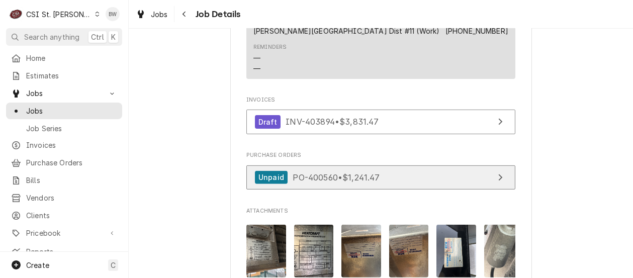
click at [319, 182] on span "PO-400560 • $1,241.47" at bounding box center [336, 177] width 87 height 10
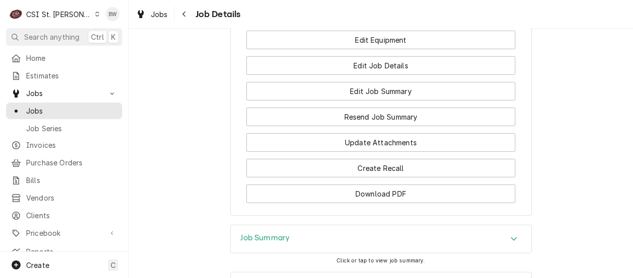
scroll to position [1307, 0]
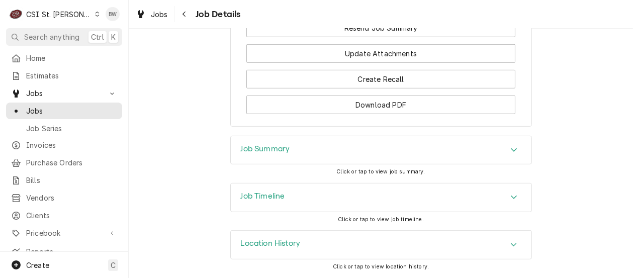
click at [241, 154] on h3 "Job Summary" at bounding box center [265, 149] width 49 height 10
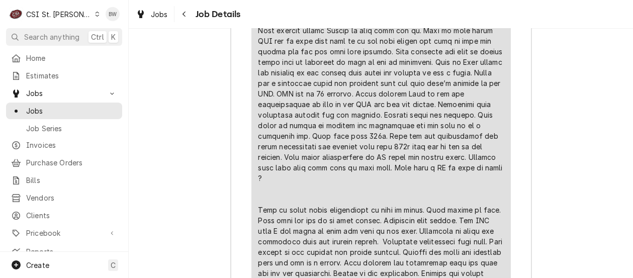
scroll to position [2312, 0]
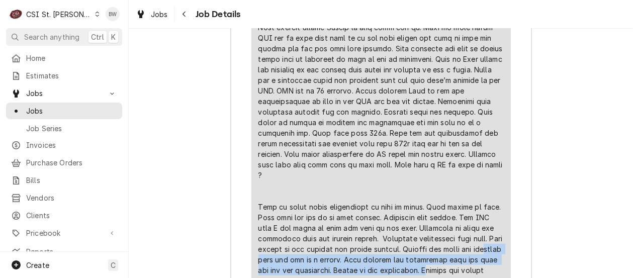
drag, startPoint x: 416, startPoint y: 145, endPoint x: 352, endPoint y: 166, distance: 67.9
drag, startPoint x: 352, startPoint y: 166, endPoint x: 339, endPoint y: 160, distance: 14.6
copy div "laced with new one an a hasket. Then removed old attachment from the line and p…"
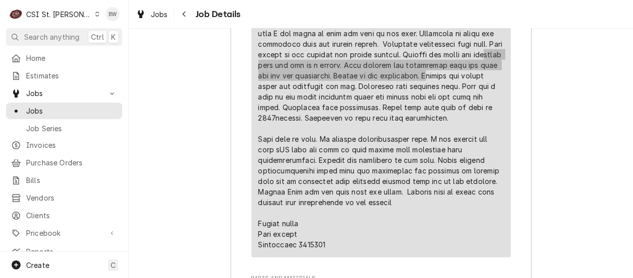
scroll to position [2525, 0]
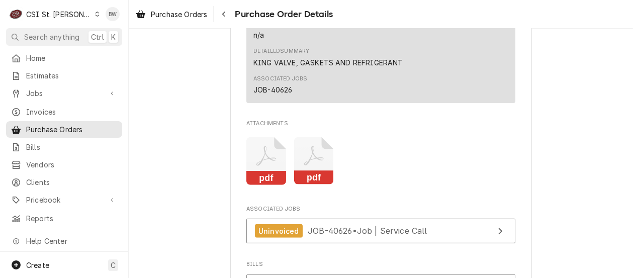
scroll to position [855, 0]
click at [307, 165] on icon "Attachments" at bounding box center [314, 156] width 20 height 20
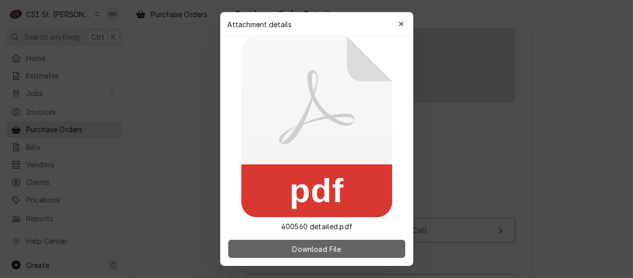
click at [298, 249] on span "Download File" at bounding box center [316, 249] width 53 height 11
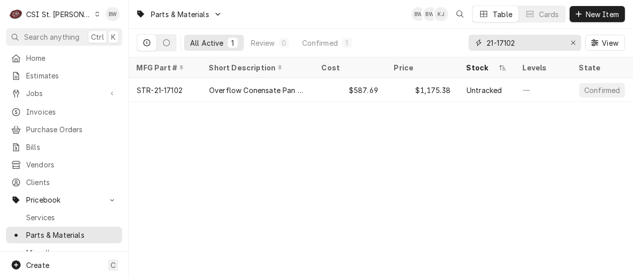
drag, startPoint x: 526, startPoint y: 43, endPoint x: 481, endPoint y: 38, distance: 45.5
click at [481, 38] on div "21-17102" at bounding box center [525, 43] width 113 height 16
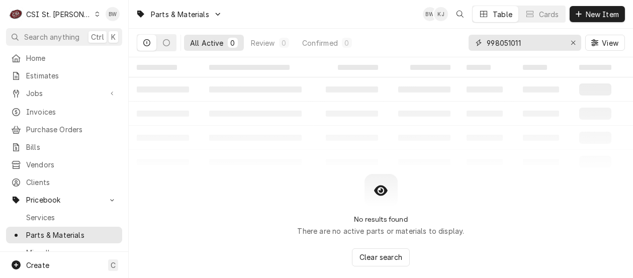
drag, startPoint x: 527, startPoint y: 42, endPoint x: 470, endPoint y: 42, distance: 57.3
click at [470, 42] on div "998051011" at bounding box center [525, 43] width 113 height 16
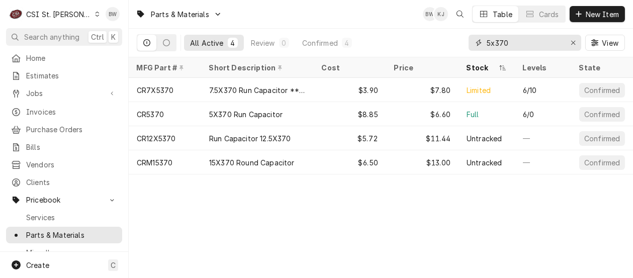
type input "5x370"
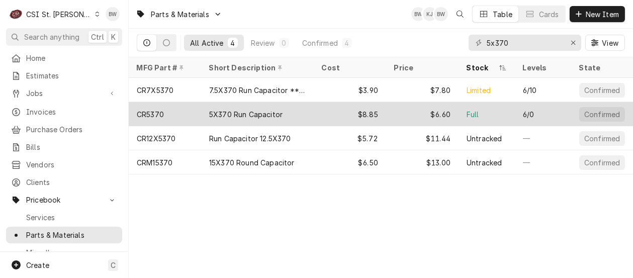
click at [165, 110] on div "CR5370" at bounding box center [165, 114] width 72 height 24
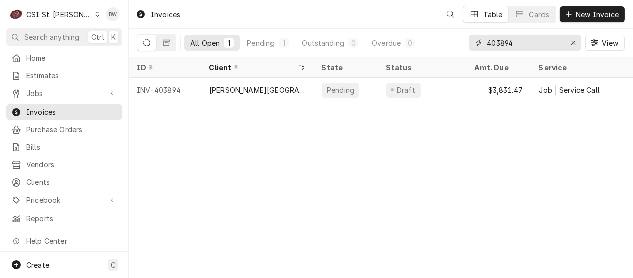
drag, startPoint x: 523, startPoint y: 42, endPoint x: 473, endPoint y: 40, distance: 50.8
click at [473, 40] on div "403894" at bounding box center [525, 43] width 113 height 16
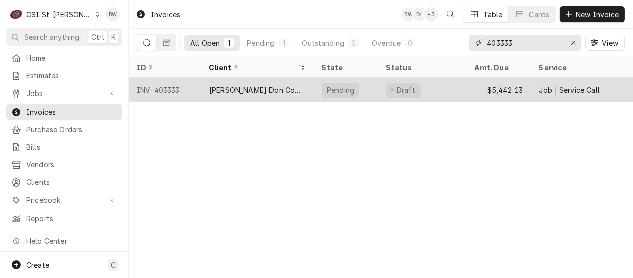
type input "403333"
click at [175, 84] on div "INV-403333" at bounding box center [165, 90] width 72 height 24
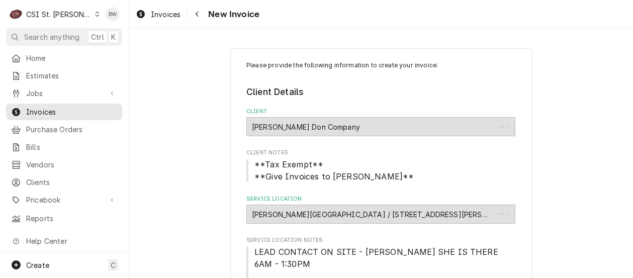
type textarea "x"
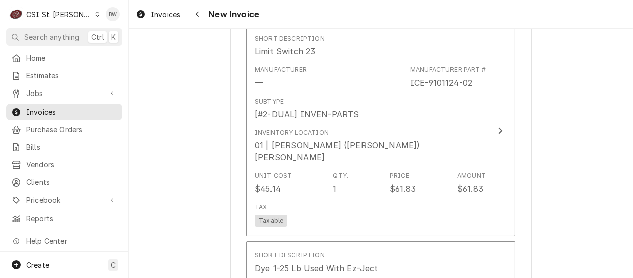
scroll to position [3368, 0]
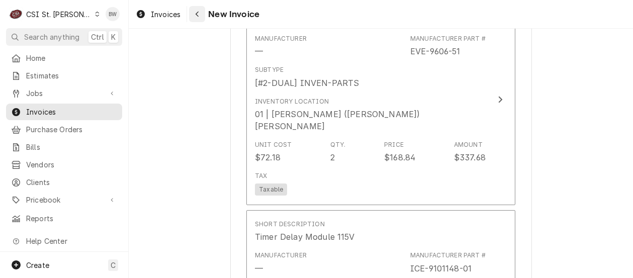
click at [190, 16] on button "Navigate back" at bounding box center [197, 14] width 16 height 16
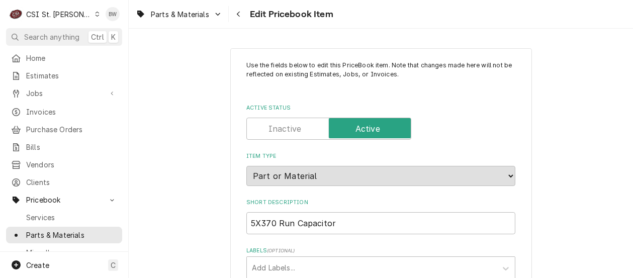
type textarea "x"
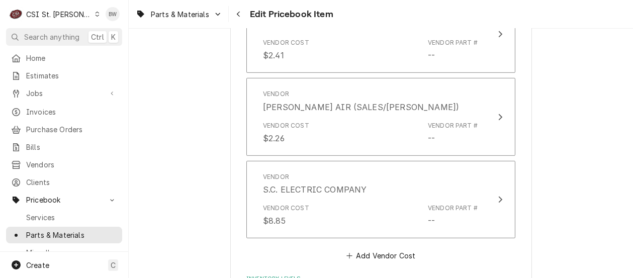
scroll to position [955, 0]
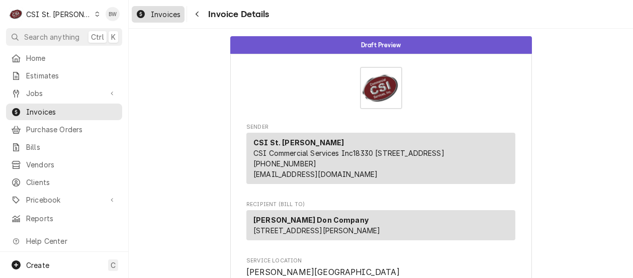
click at [171, 15] on span "Invoices" at bounding box center [166, 14] width 30 height 11
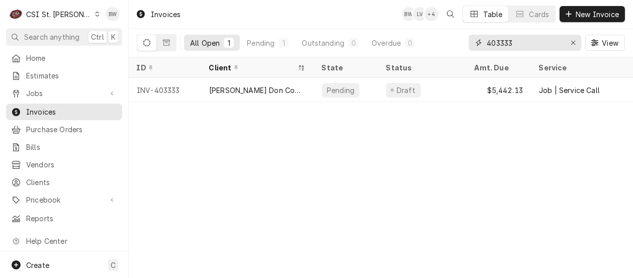
drag, startPoint x: 524, startPoint y: 39, endPoint x: 502, endPoint y: 43, distance: 22.5
click at [502, 43] on input "403333" at bounding box center [524, 43] width 75 height 16
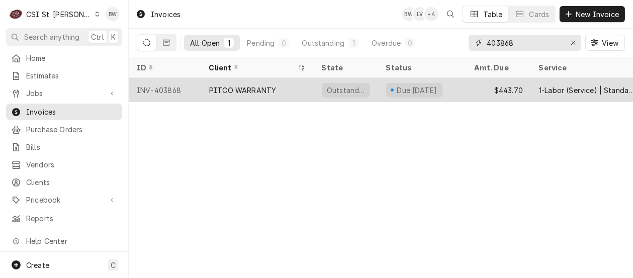
type input "403868"
click at [161, 90] on div "INV-403868" at bounding box center [165, 90] width 72 height 24
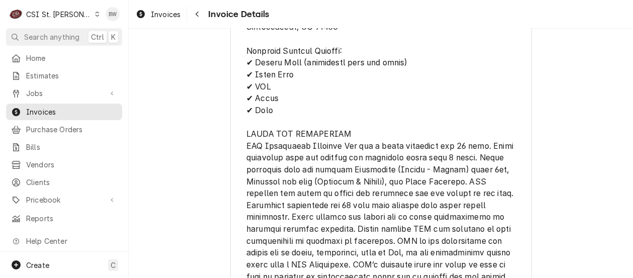
scroll to position [1759, 0]
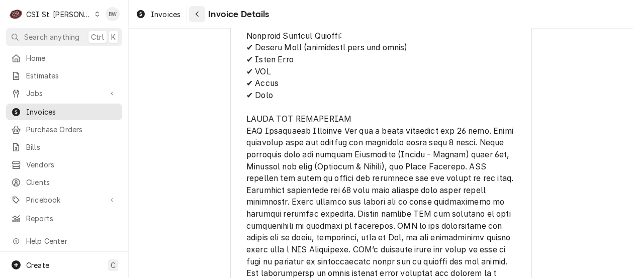
click at [201, 12] on div "Navigate back" at bounding box center [197, 14] width 10 height 10
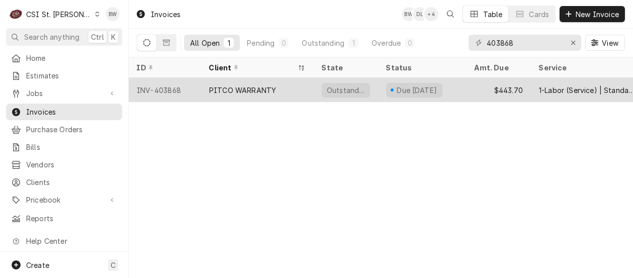
click at [175, 88] on div "INV-403868" at bounding box center [165, 90] width 72 height 24
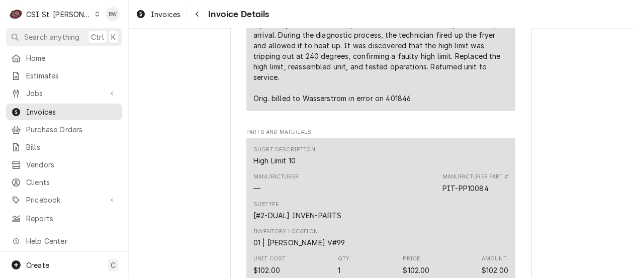
scroll to position [754, 0]
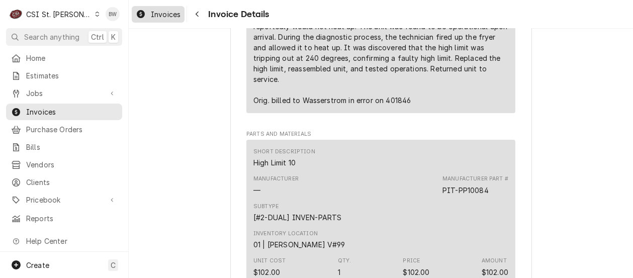
click at [163, 19] on div "Invoices" at bounding box center [158, 14] width 49 height 13
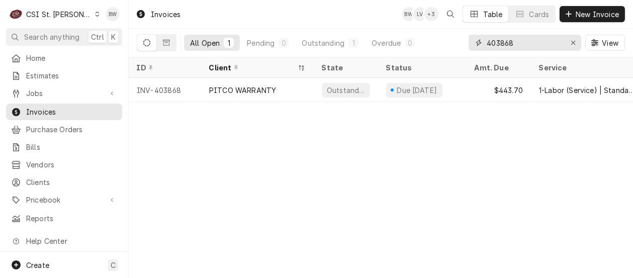
drag, startPoint x: 516, startPoint y: 44, endPoint x: 495, endPoint y: 45, distance: 21.1
click at [495, 45] on input "403868" at bounding box center [524, 43] width 75 height 16
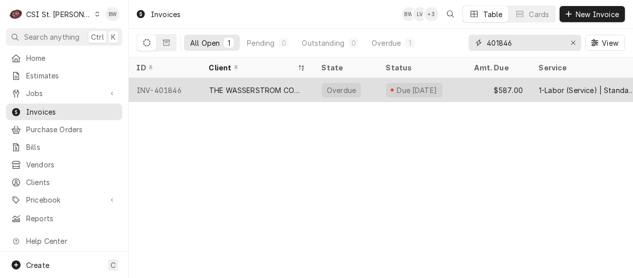
type input "401846"
click at [175, 90] on div "INV-401846" at bounding box center [165, 90] width 72 height 24
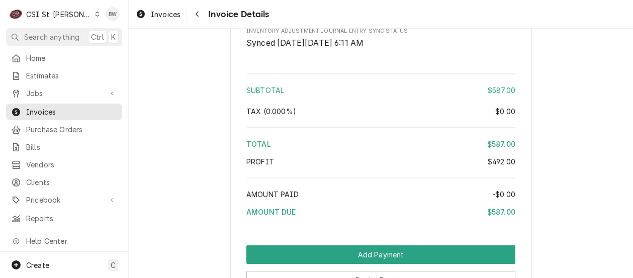
scroll to position [2135, 0]
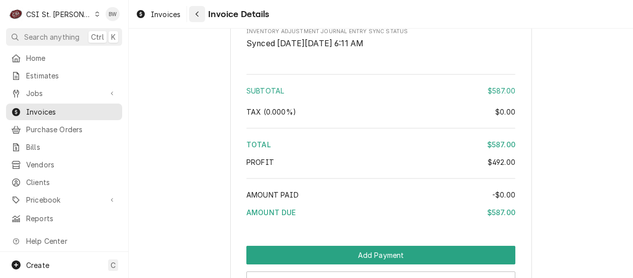
click at [194, 16] on div "Navigate back" at bounding box center [197, 14] width 10 height 10
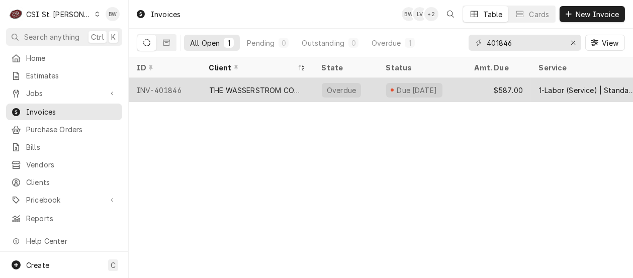
click at [166, 90] on div "INV-401846" at bounding box center [165, 90] width 72 height 24
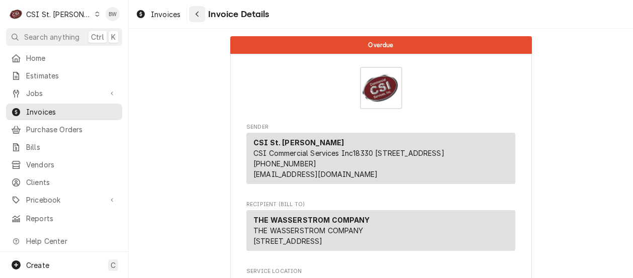
click at [201, 12] on div "Navigate back" at bounding box center [197, 14] width 10 height 10
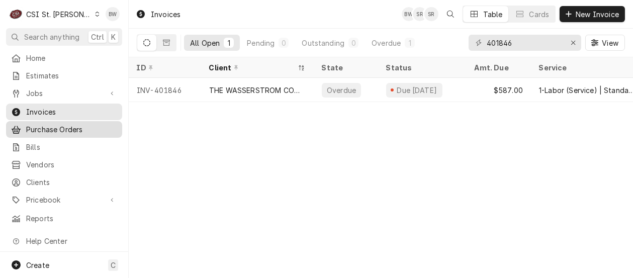
click at [61, 125] on span "Purchase Orders" at bounding box center [71, 129] width 91 height 11
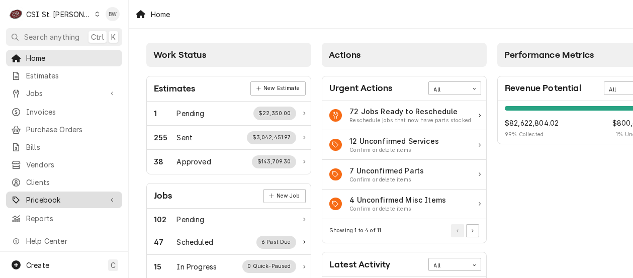
click at [63, 195] on span "Pricebook" at bounding box center [64, 200] width 76 height 11
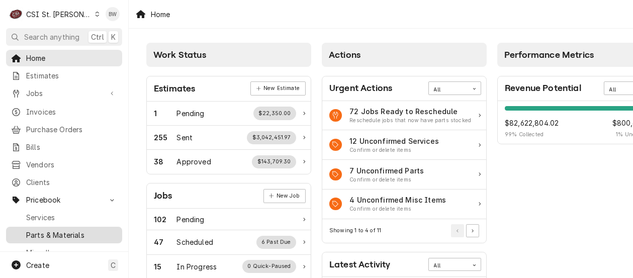
click at [65, 230] on span "Parts & Materials" at bounding box center [71, 235] width 91 height 11
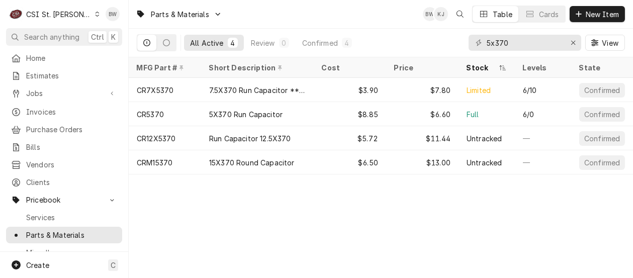
click at [310, 20] on div "Parts & Materials BW KJ Table Cards New Item" at bounding box center [381, 14] width 504 height 28
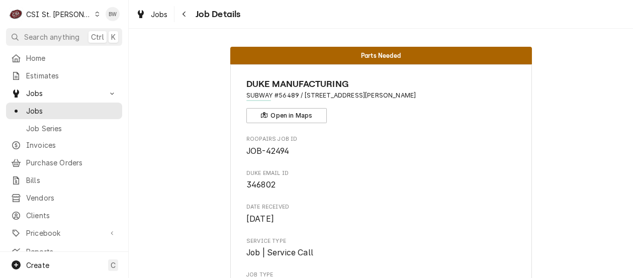
scroll to position [603, 0]
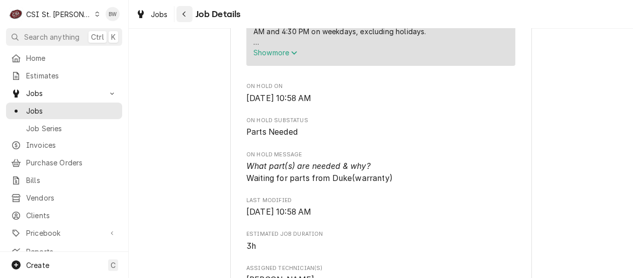
click at [184, 17] on icon "Navigate back" at bounding box center [184, 14] width 5 height 7
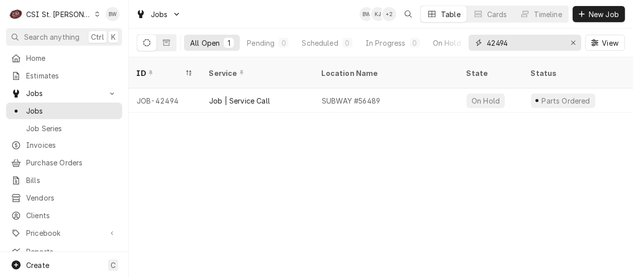
drag, startPoint x: 512, startPoint y: 44, endPoint x: 476, endPoint y: 43, distance: 36.2
click at [476, 43] on div "42494" at bounding box center [525, 43] width 113 height 16
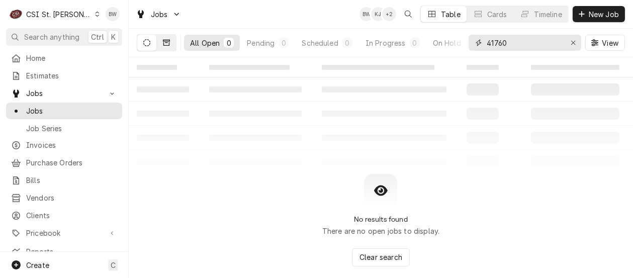
type input "41760"
click at [167, 42] on icon "Dynamic Content Wrapper" at bounding box center [166, 42] width 7 height 7
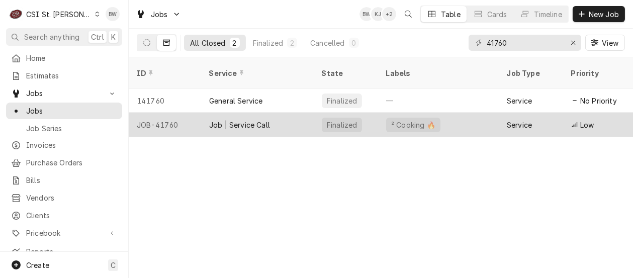
click at [167, 113] on div "JOB-41760" at bounding box center [165, 125] width 72 height 24
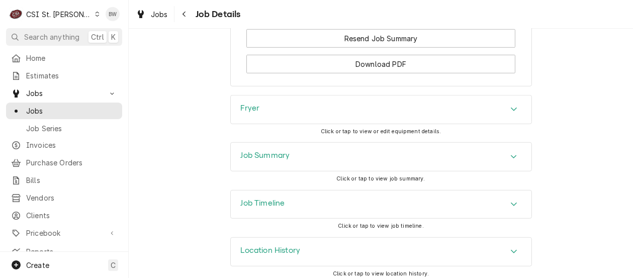
scroll to position [1479, 0]
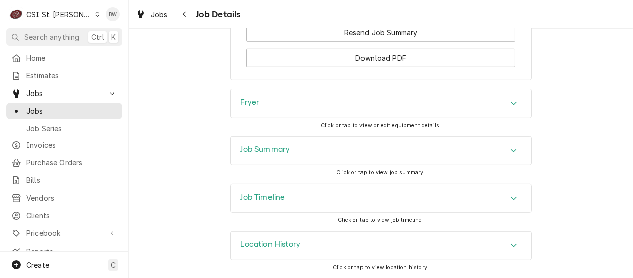
click at [241, 148] on h3 "Job Summary" at bounding box center [265, 150] width 49 height 10
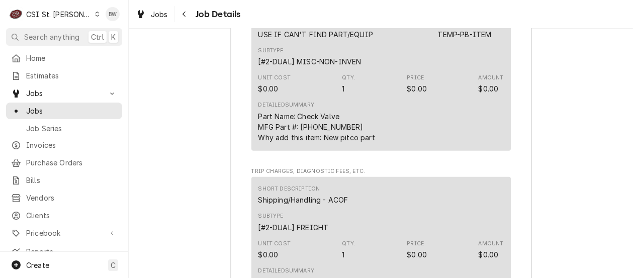
scroll to position [2937, 0]
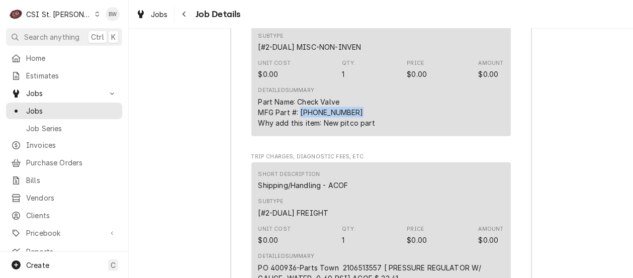
drag, startPoint x: 358, startPoint y: 110, endPoint x: 296, endPoint y: 110, distance: 61.8
click at [296, 110] on div "Part Name: Check Valve MFG Part #: 121-000002-001 Why add this item: New pitco …" at bounding box center [316, 113] width 117 height 32
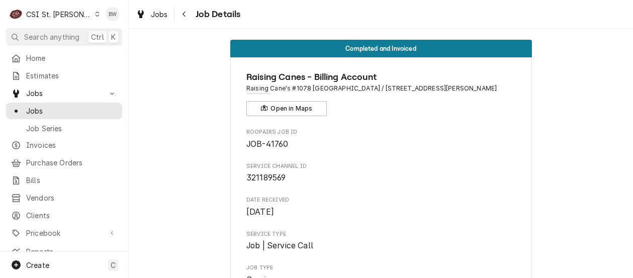
scroll to position [0, 0]
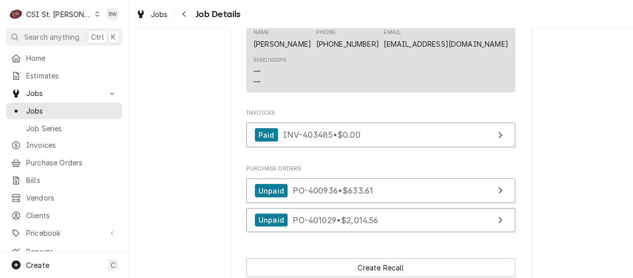
scroll to position [1257, 0]
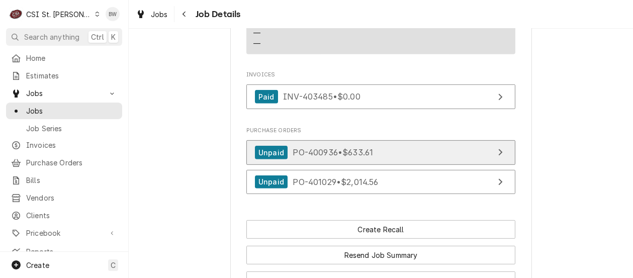
click at [296, 150] on span "PO-400936 • $633.61" at bounding box center [333, 152] width 80 height 10
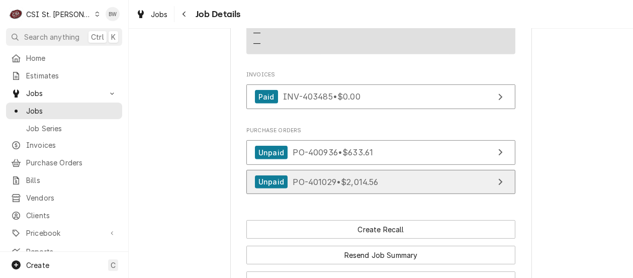
click at [315, 187] on div "Unpaid PO-401029 • $2,014.56" at bounding box center [317, 182] width 124 height 14
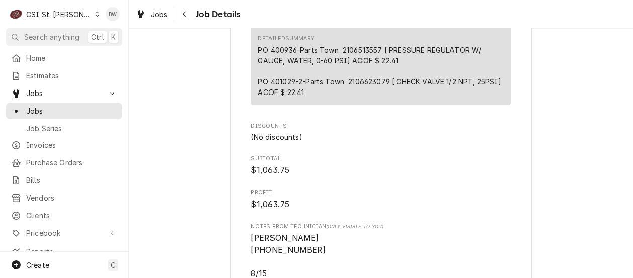
scroll to position [3117, 0]
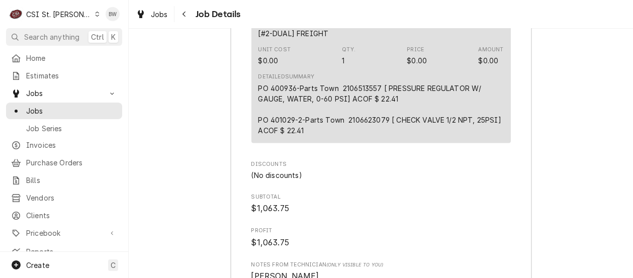
click at [159, 16] on span "Jobs" at bounding box center [159, 14] width 17 height 11
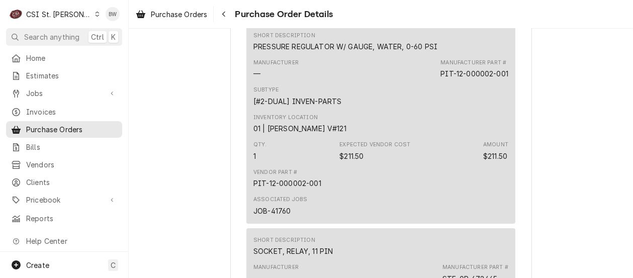
scroll to position [704, 0]
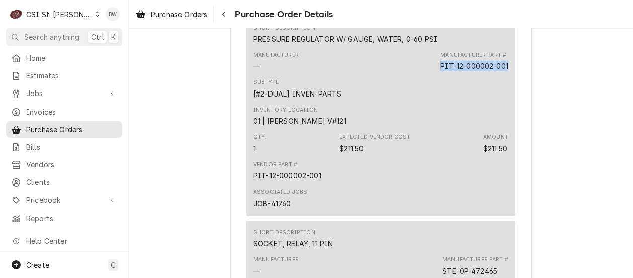
drag, startPoint x: 437, startPoint y: 99, endPoint x: 505, endPoint y: 100, distance: 68.4
click at [505, 100] on div "Short Description PRESSURE REGULATOR W/ GAUGE, WATER, 0-60 PSI Manufacturer — M…" at bounding box center [380, 116] width 269 height 200
drag, startPoint x: 505, startPoint y: 100, endPoint x: 475, endPoint y: 100, distance: 30.7
copy div "PIT-12-000002-001"
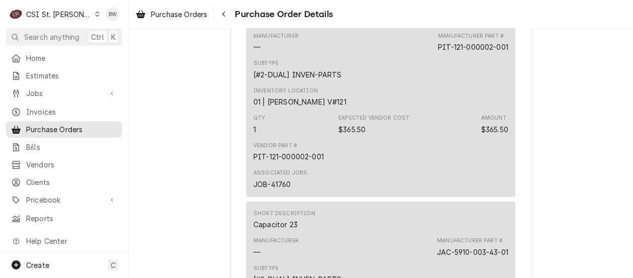
scroll to position [704, 0]
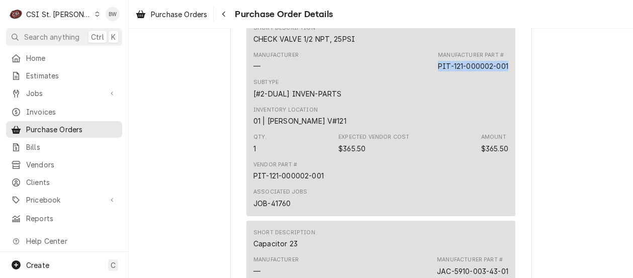
drag, startPoint x: 433, startPoint y: 99, endPoint x: 505, endPoint y: 102, distance: 72.0
click at [505, 102] on div "Short Description CHECK VALVE 1/2 NPT, 25PSI Manufacturer — Manufacturer Part #…" at bounding box center [380, 116] width 269 height 200
drag, startPoint x: 505, startPoint y: 102, endPoint x: 480, endPoint y: 98, distance: 26.0
copy div "PIT-121-000002-001"
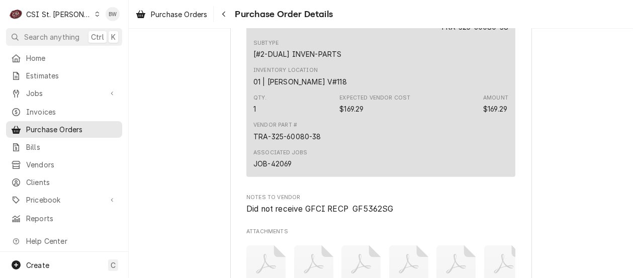
scroll to position [2162, 0]
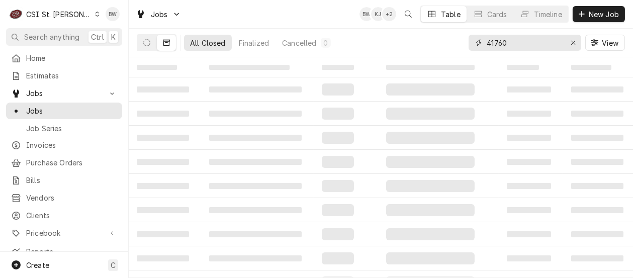
drag, startPoint x: 510, startPoint y: 42, endPoint x: 486, endPoint y: 43, distance: 24.7
click at [486, 43] on div "41760" at bounding box center [525, 43] width 113 height 16
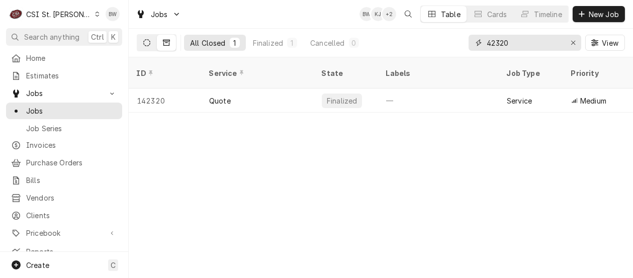
type input "42320"
click at [151, 41] on button "Dynamic Content Wrapper" at bounding box center [146, 43] width 19 height 16
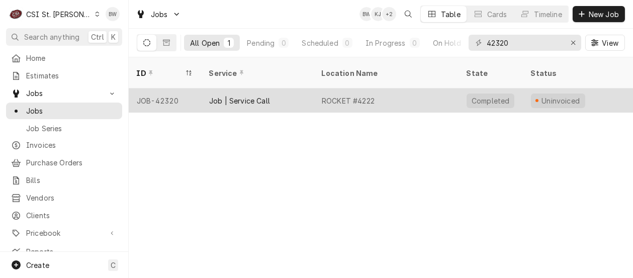
click at [155, 91] on div "JOB-42320" at bounding box center [165, 100] width 72 height 24
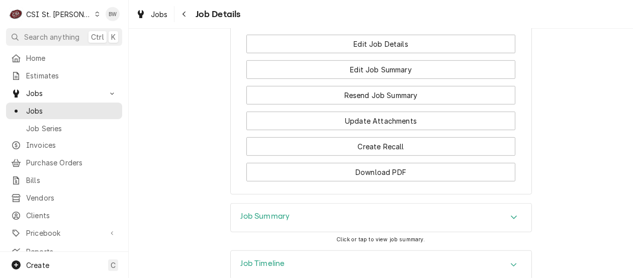
scroll to position [1411, 0]
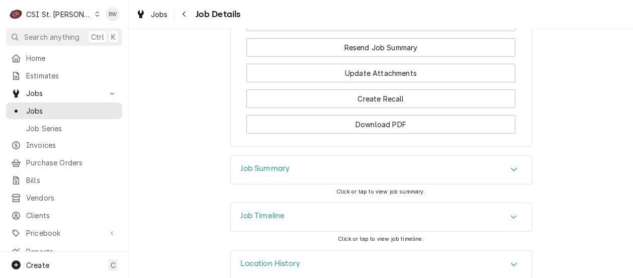
click at [231, 156] on div "Job Summary" at bounding box center [381, 170] width 301 height 28
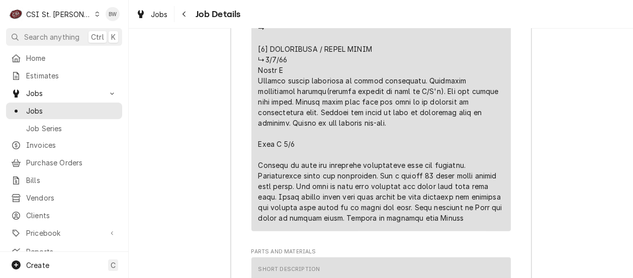
scroll to position [2548, 0]
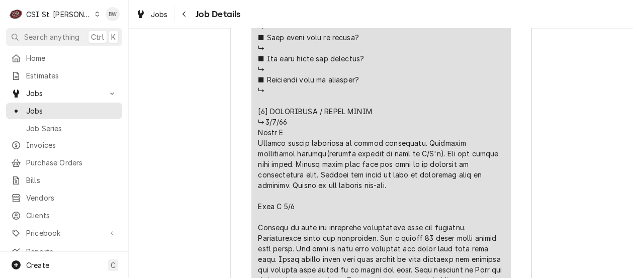
click at [228, 26] on div "Jobs Job Details" at bounding box center [381, 14] width 504 height 28
click at [161, 15] on span "Jobs" at bounding box center [159, 14] width 17 height 11
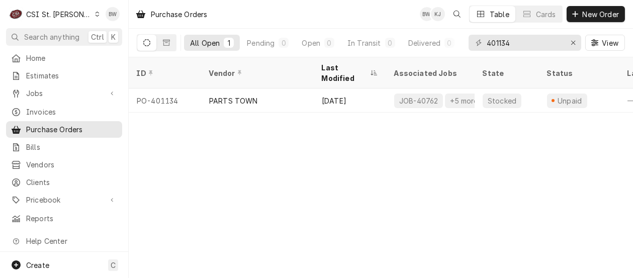
click at [272, 121] on div "Purchase Orders BW KJ Table Cards New Order All Open 1 Pending 0 Open 0 In Tran…" at bounding box center [381, 139] width 504 height 278
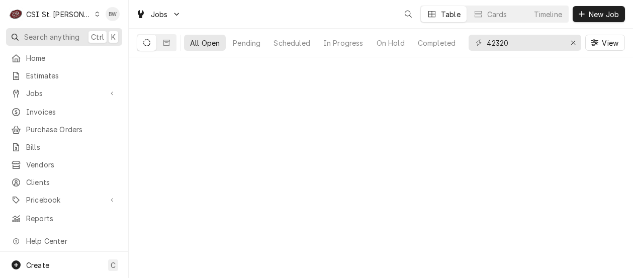
click at [63, 34] on span "Search anything" at bounding box center [51, 37] width 55 height 11
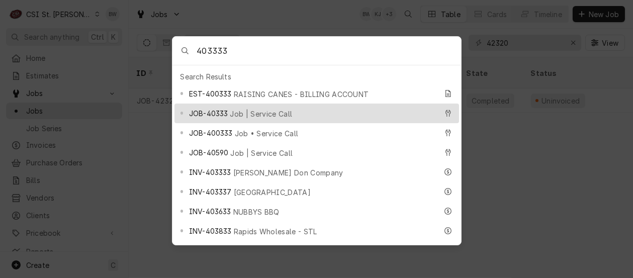
type input "403333"
click at [222, 110] on span "JOB-40333" at bounding box center [208, 113] width 39 height 11
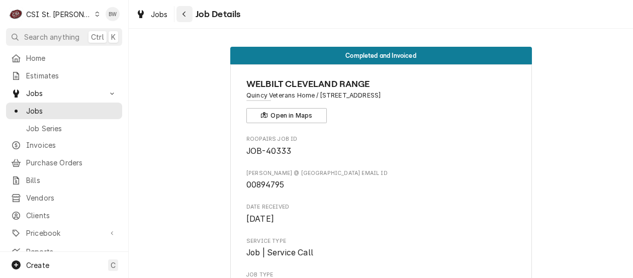
click at [186, 19] on div "Navigate back" at bounding box center [184, 14] width 10 height 10
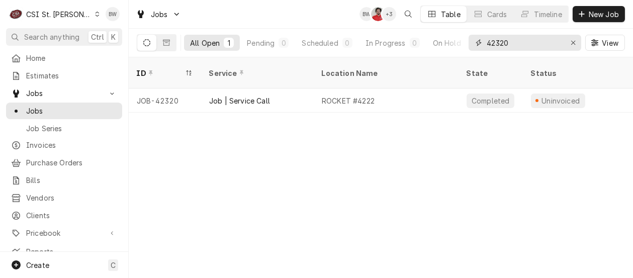
drag, startPoint x: 523, startPoint y: 43, endPoint x: 474, endPoint y: 45, distance: 49.8
click at [474, 45] on div "42320" at bounding box center [525, 43] width 113 height 16
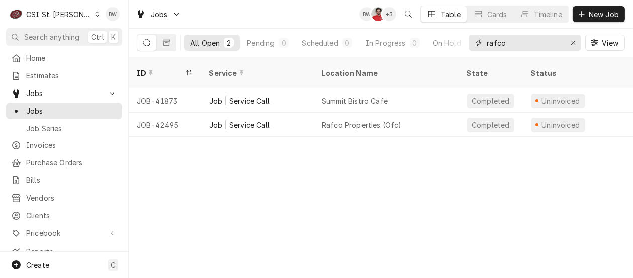
type input "rafco"
click at [263, 24] on div "Jobs BW NF + 3 Table Cards Timeline New Job" at bounding box center [381, 14] width 504 height 28
